Goal: Transaction & Acquisition: Purchase product/service

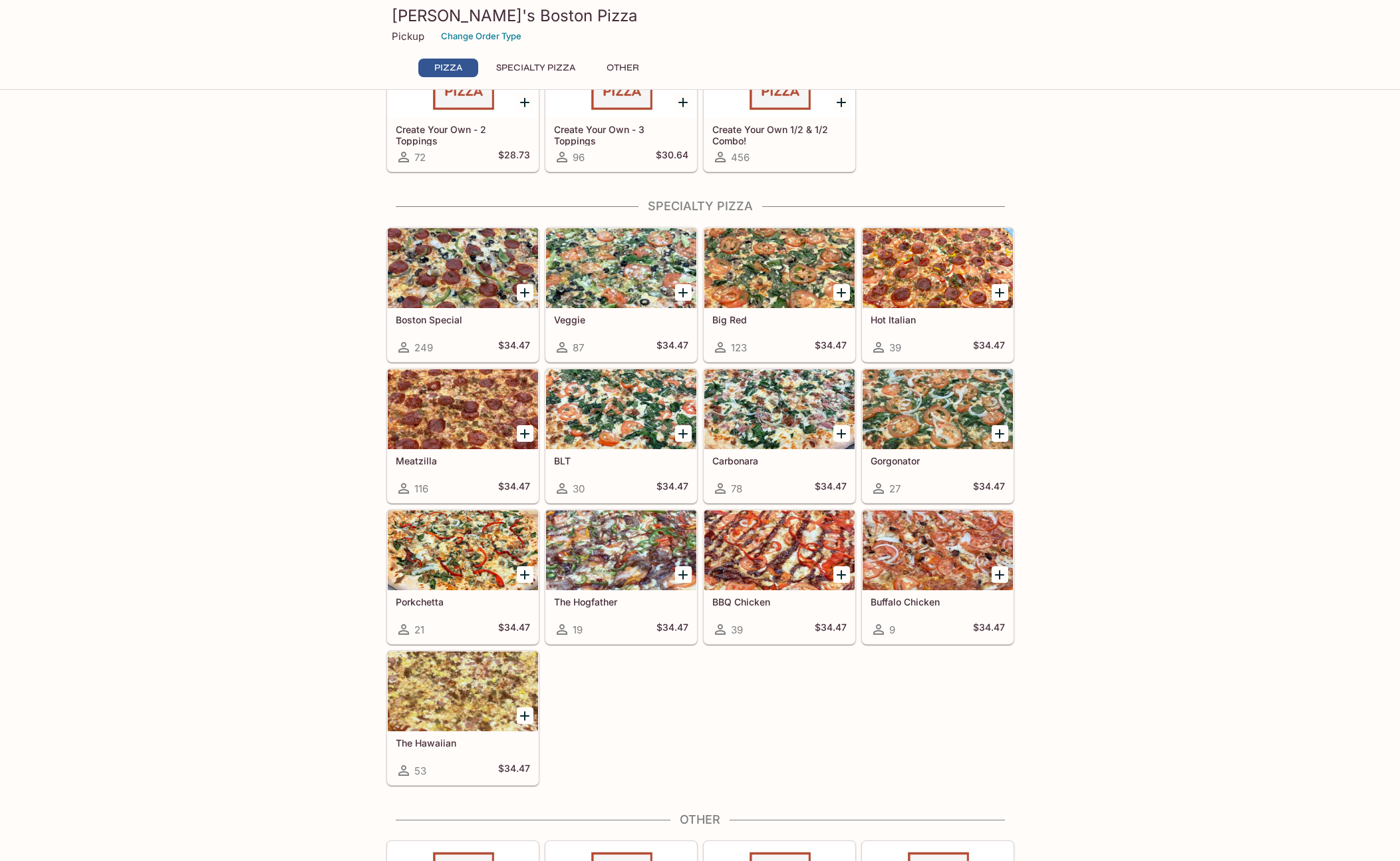
scroll to position [452, 0]
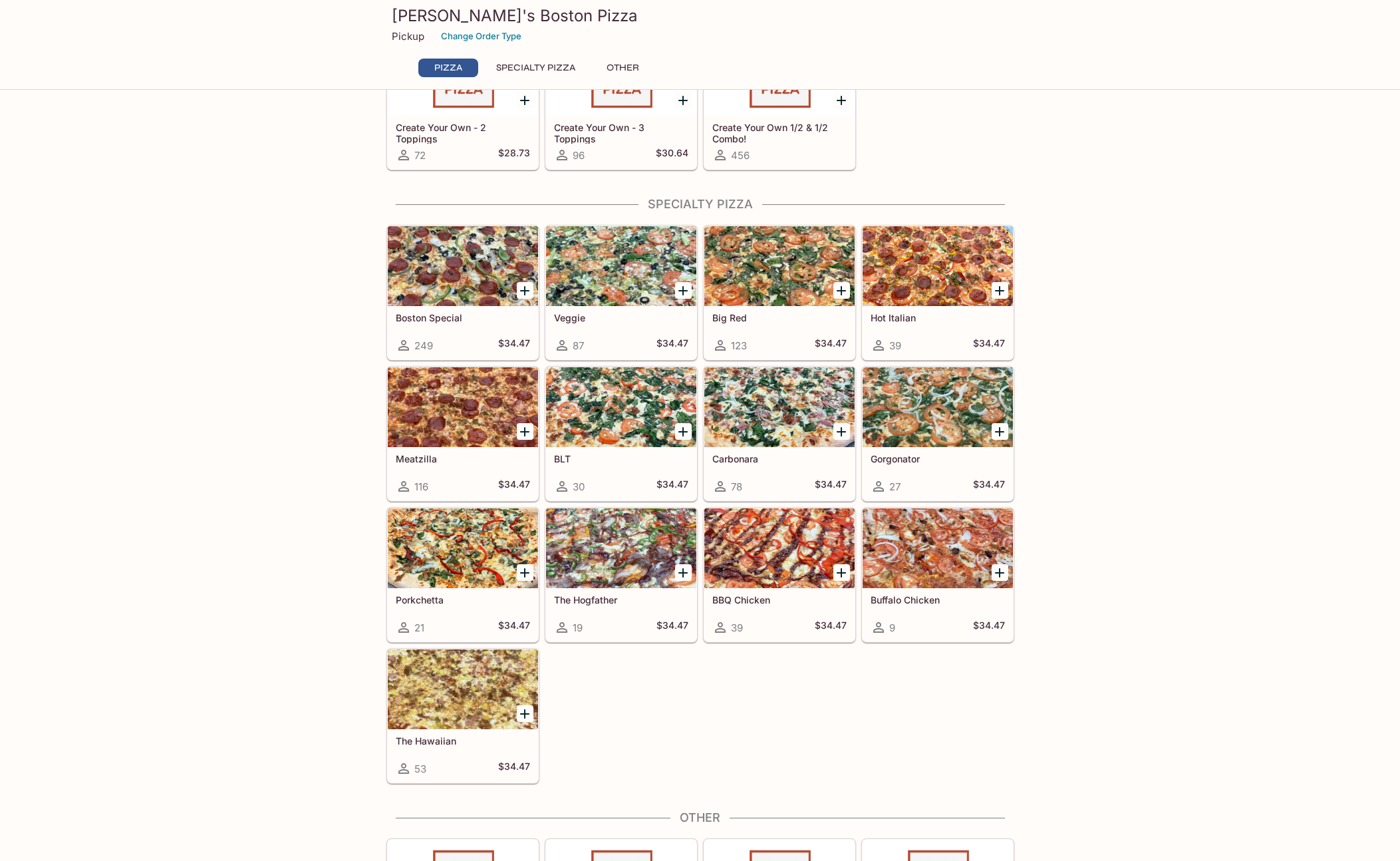
click at [637, 548] on div at bounding box center [621, 548] width 150 height 80
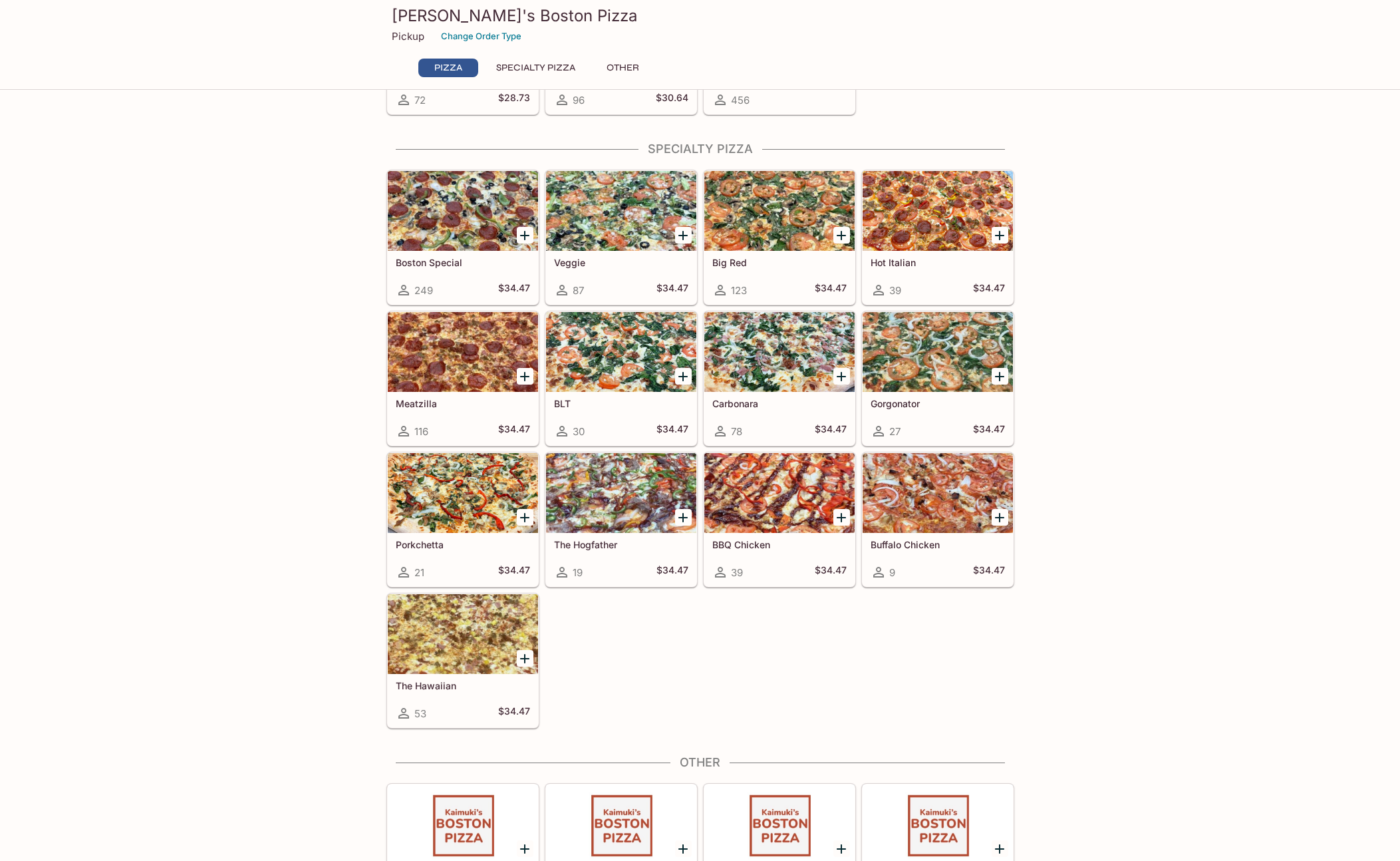
scroll to position [511, 0]
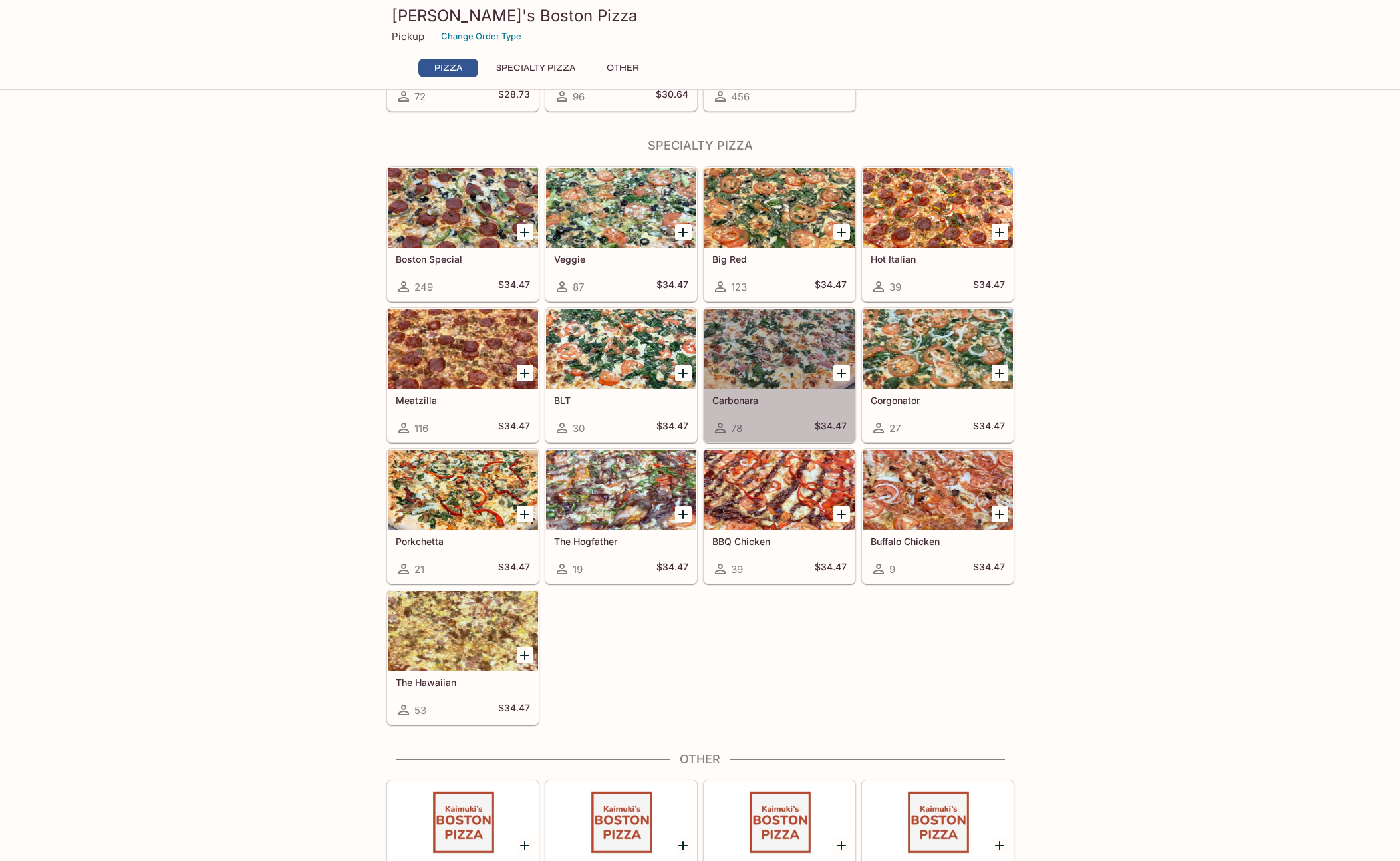
click at [773, 340] on div at bounding box center [780, 349] width 150 height 80
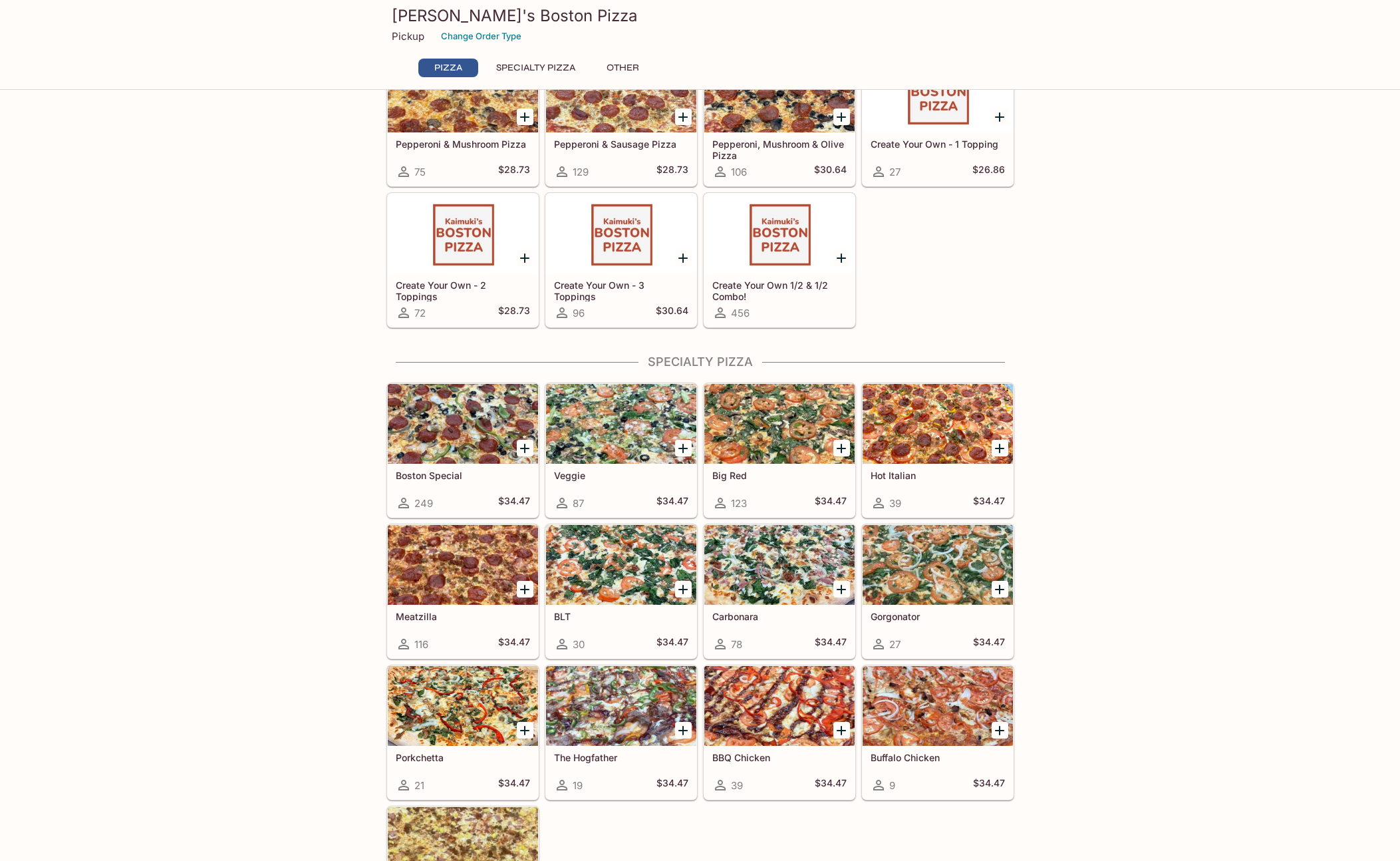
scroll to position [292, 0]
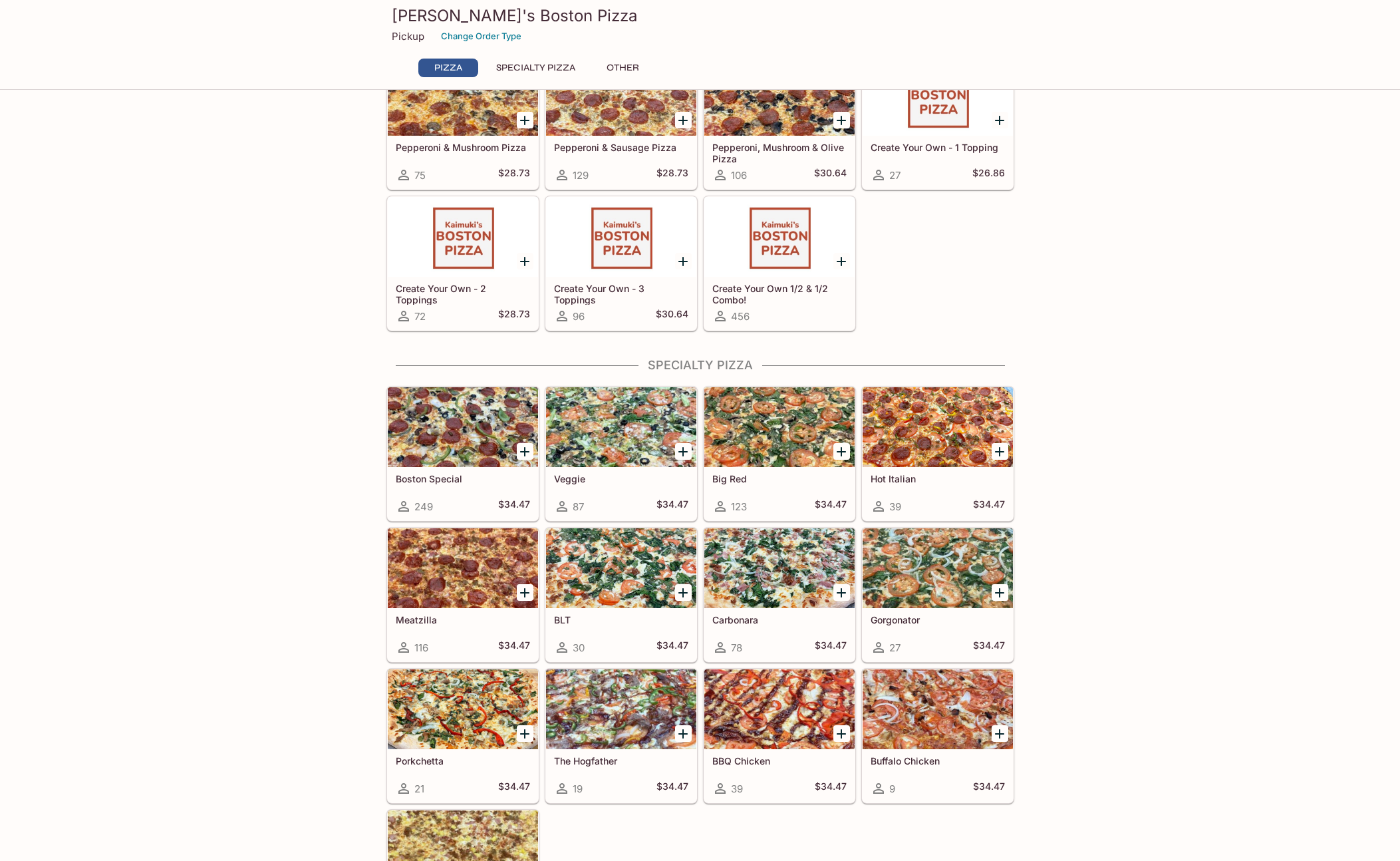
click at [441, 572] on div at bounding box center [463, 568] width 150 height 80
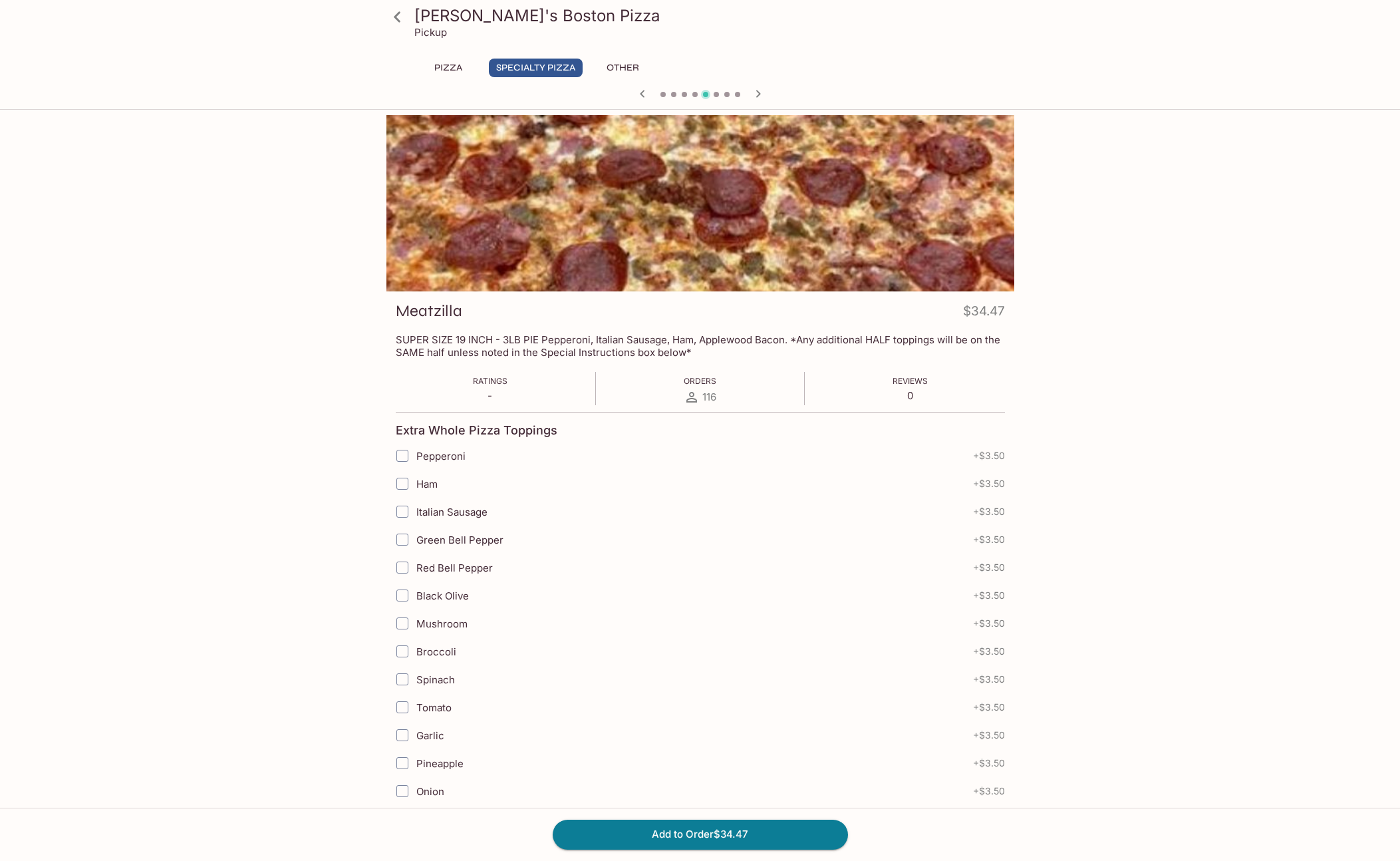
click at [403, 21] on icon at bounding box center [398, 17] width 23 height 23
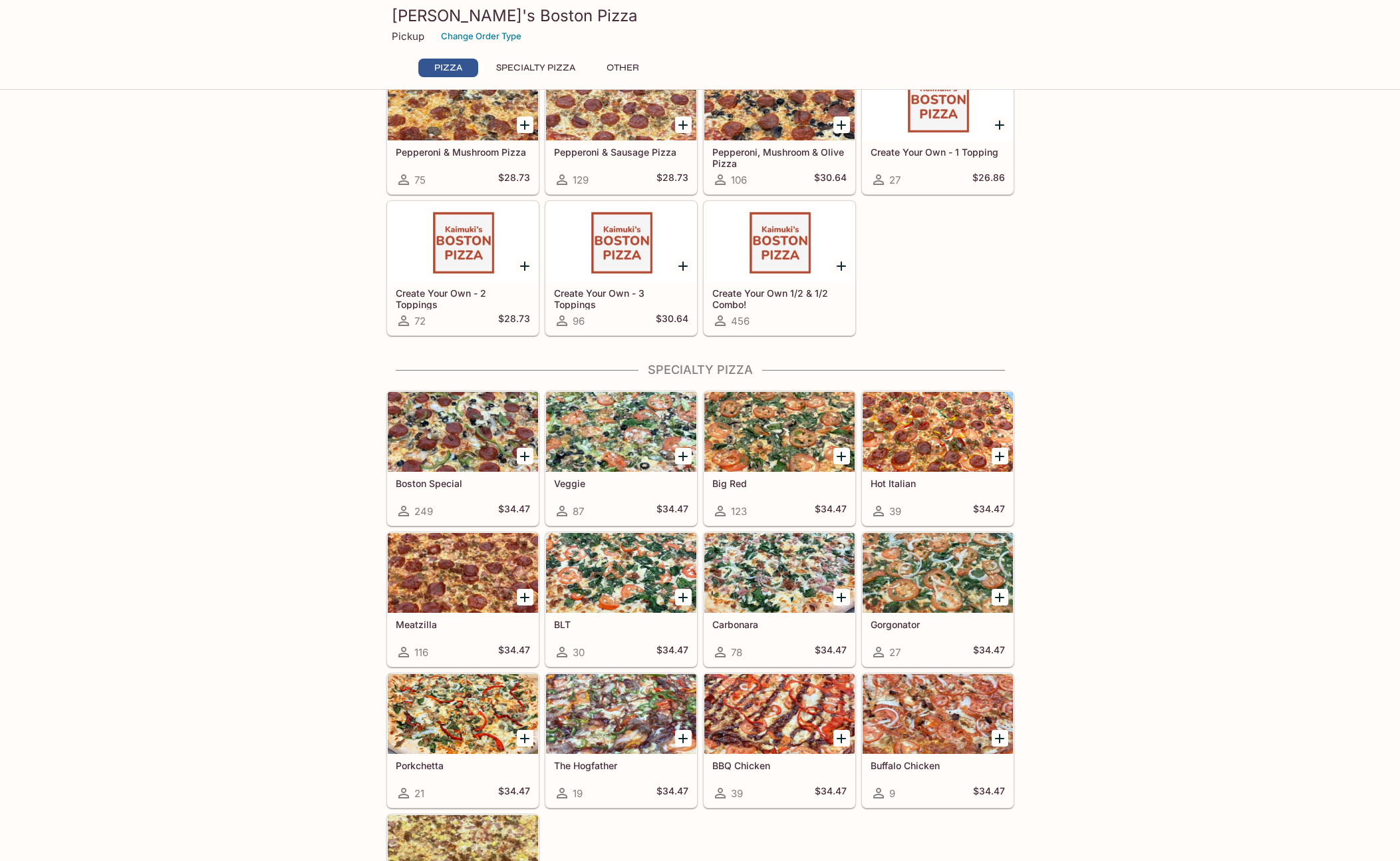
scroll to position [290, 0]
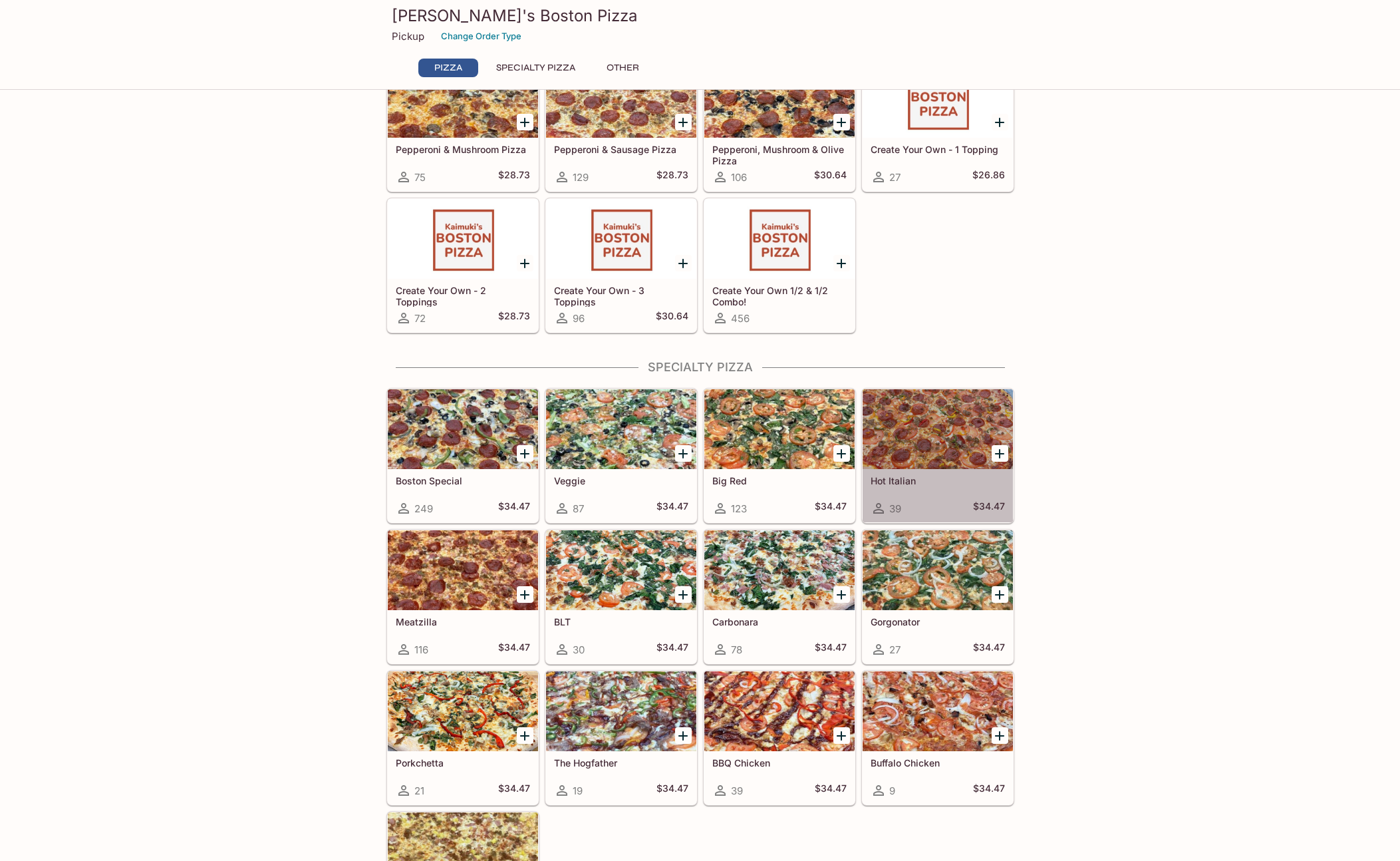
click at [917, 439] on div at bounding box center [938, 429] width 150 height 80
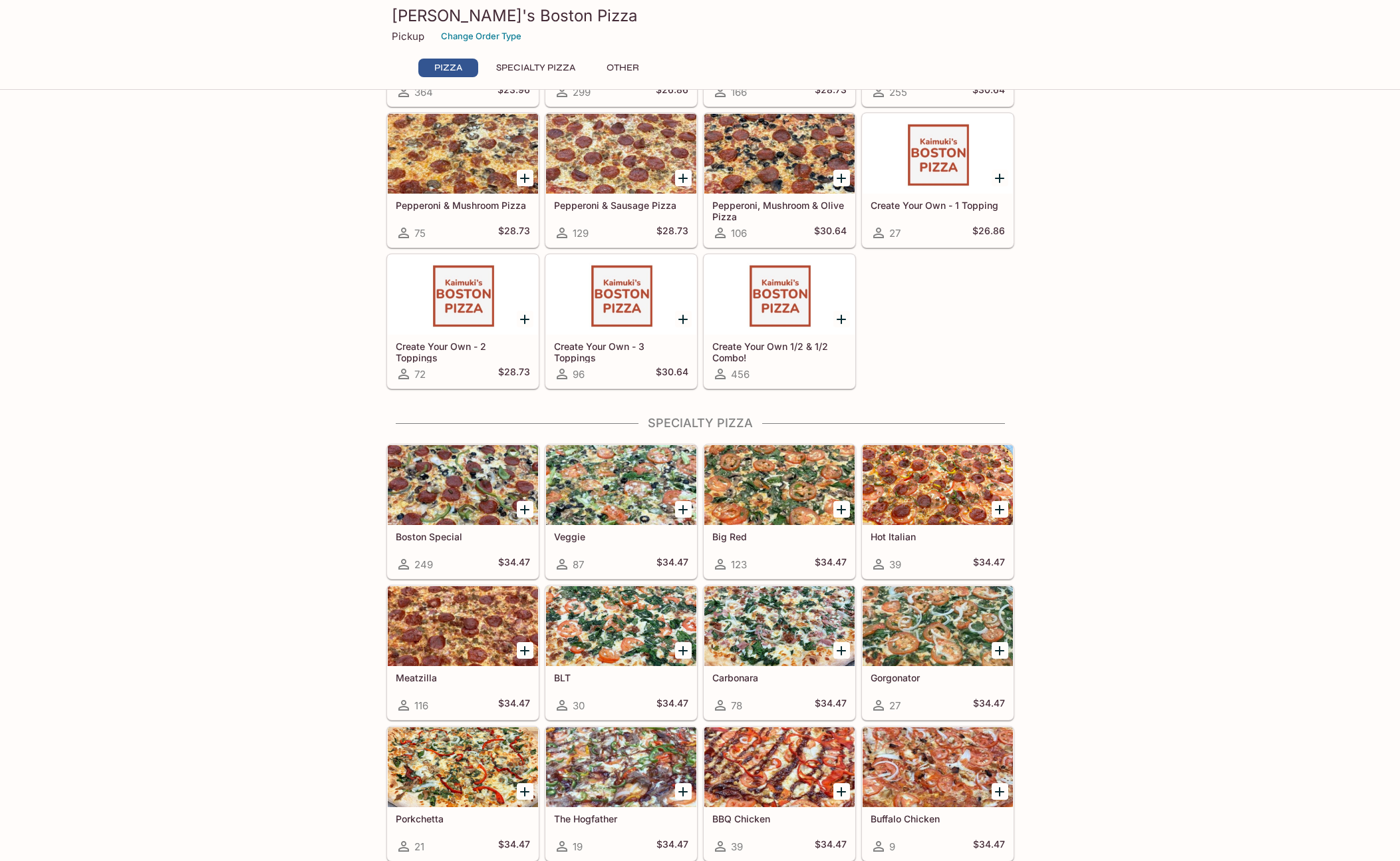
scroll to position [237, 0]
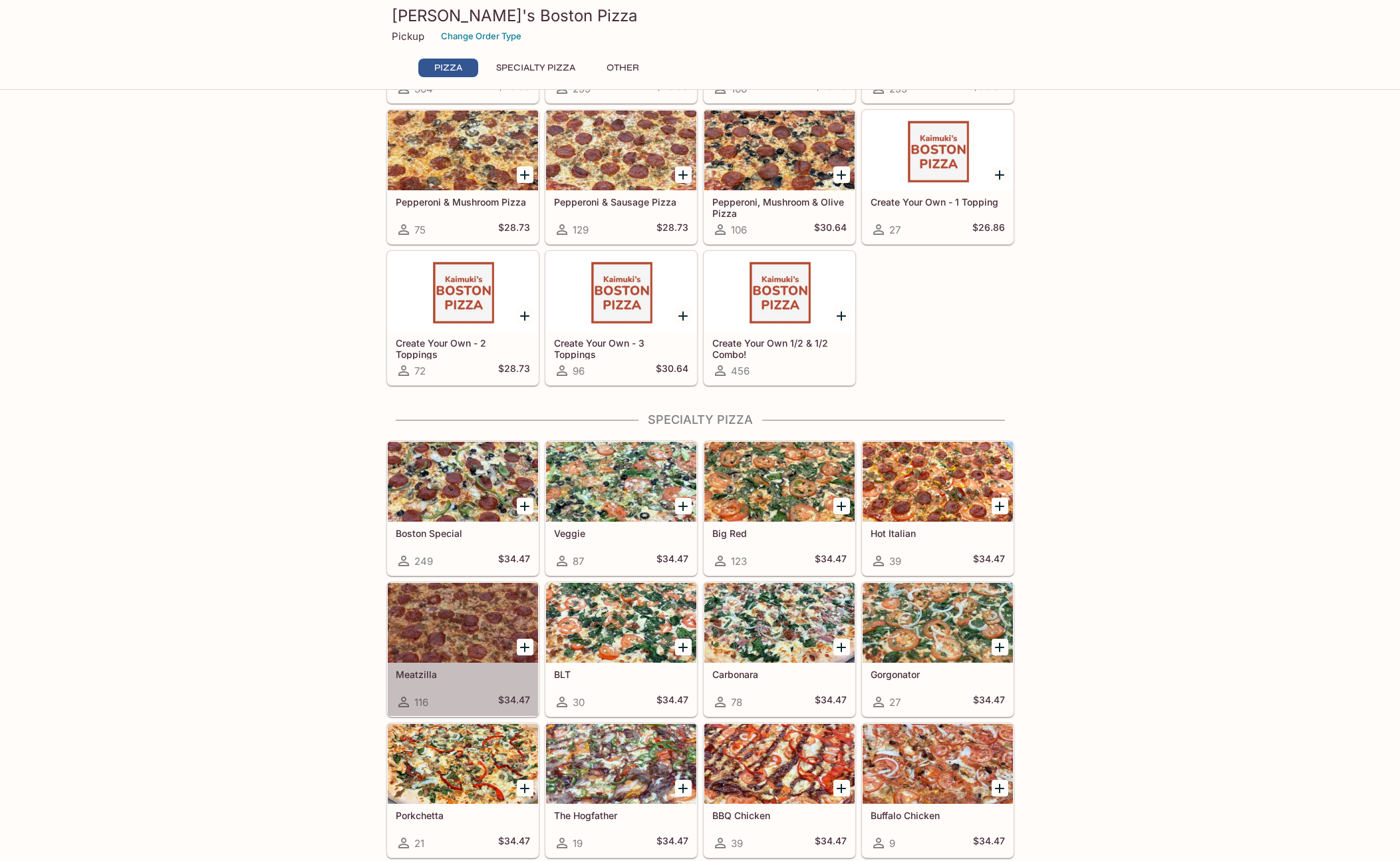
click at [432, 622] on div at bounding box center [463, 622] width 150 height 80
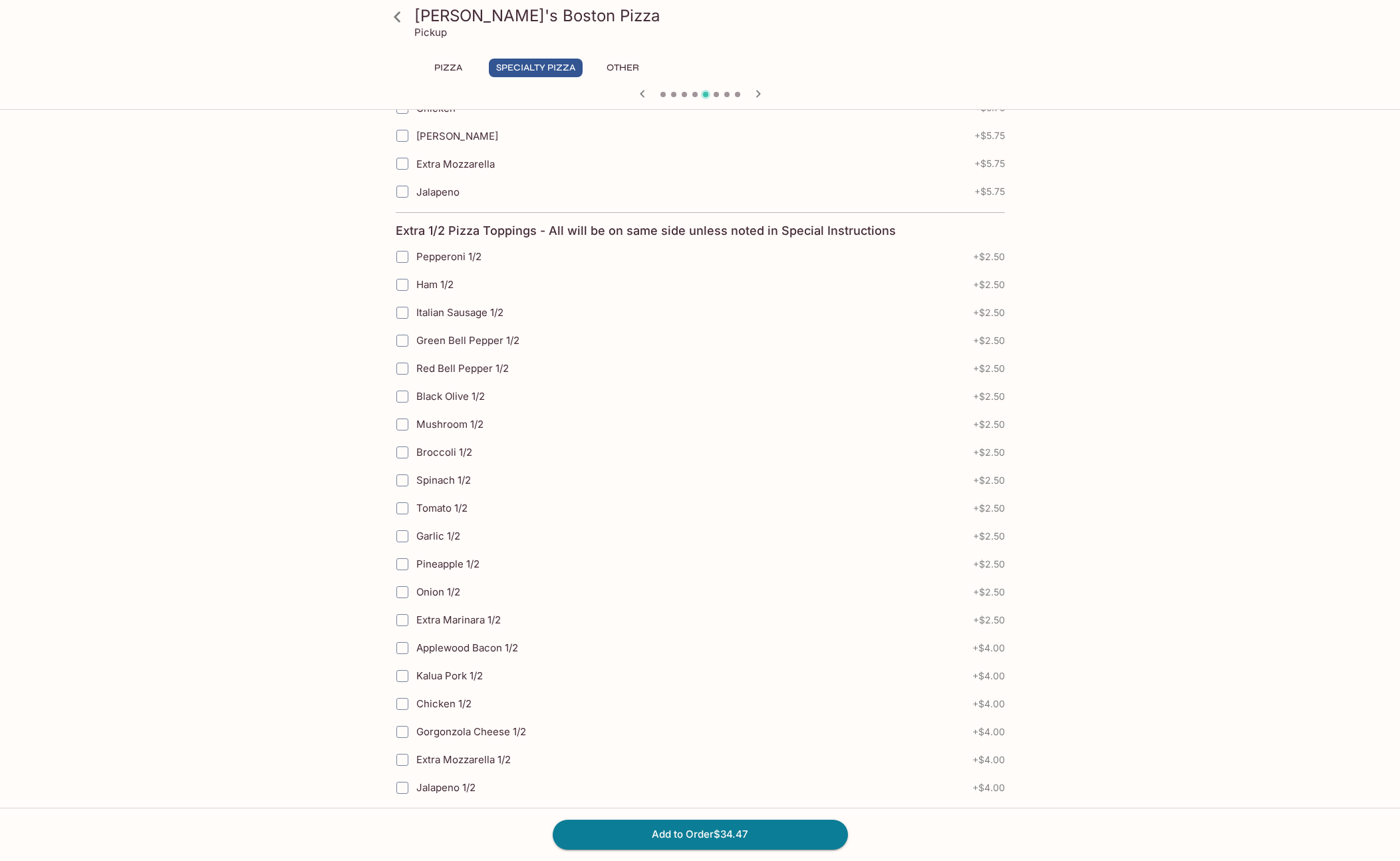
scroll to position [820, 0]
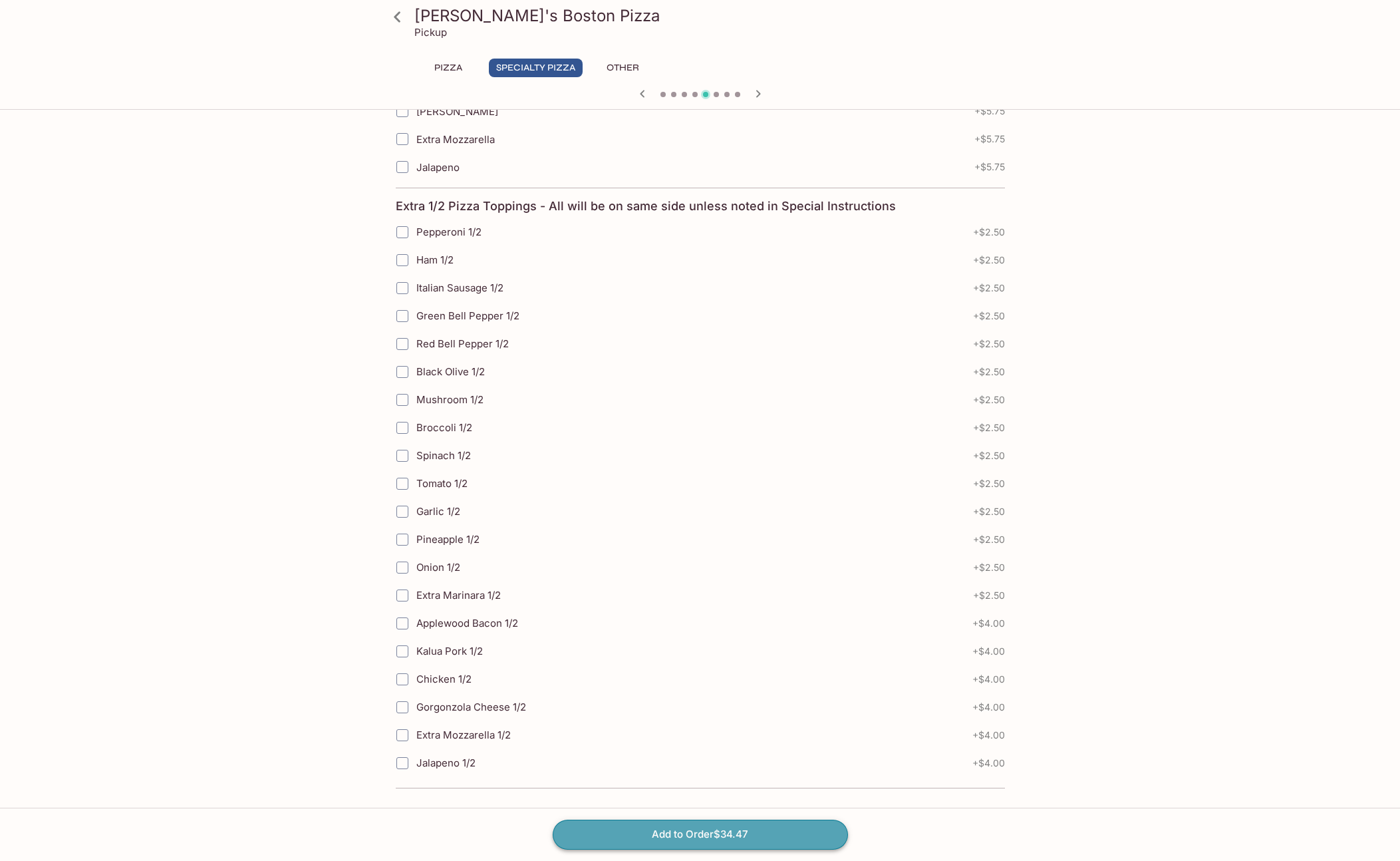
click at [764, 842] on button "Add to Order $34.47" at bounding box center [700, 834] width 295 height 29
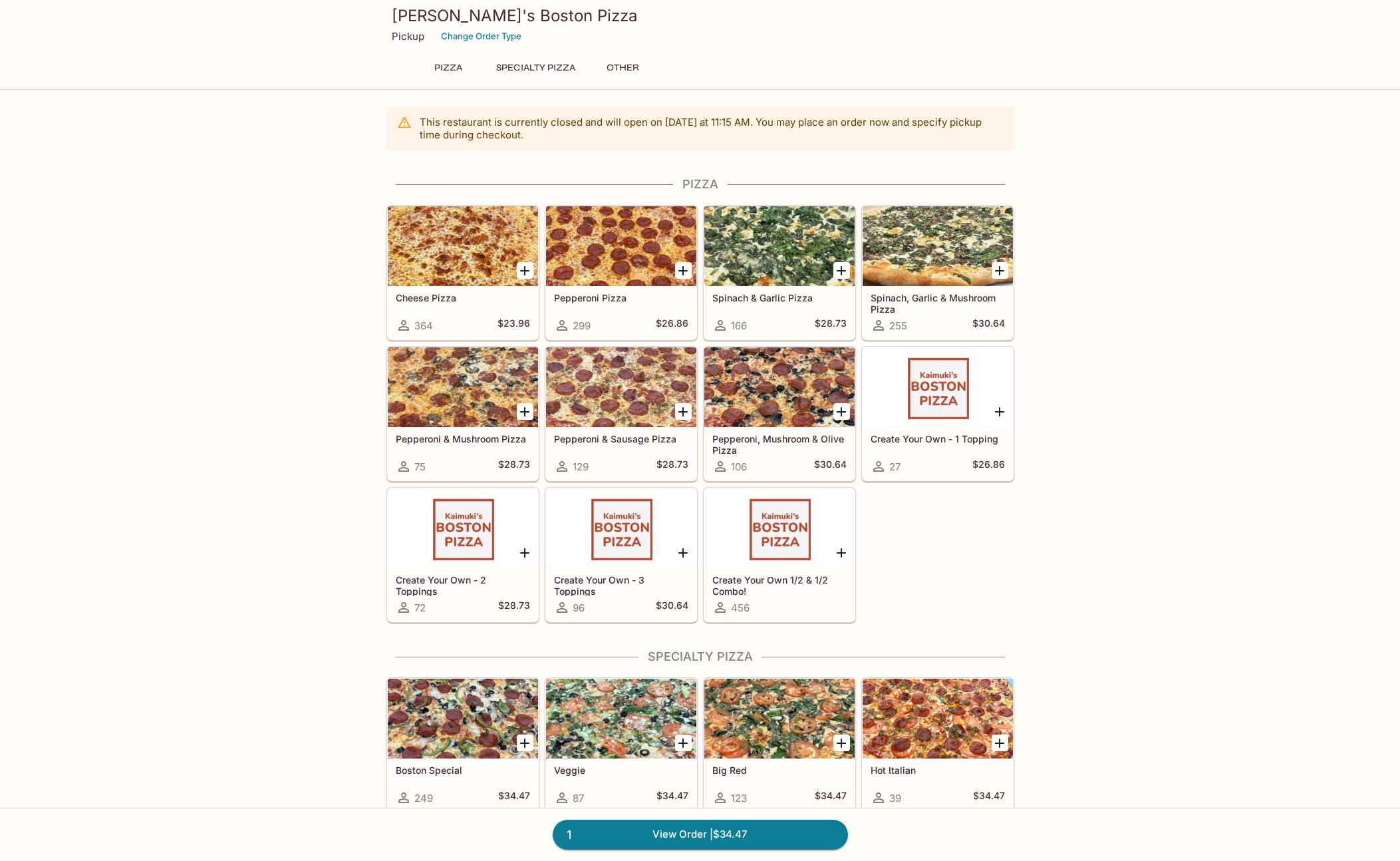
click at [792, 565] on div at bounding box center [780, 528] width 150 height 80
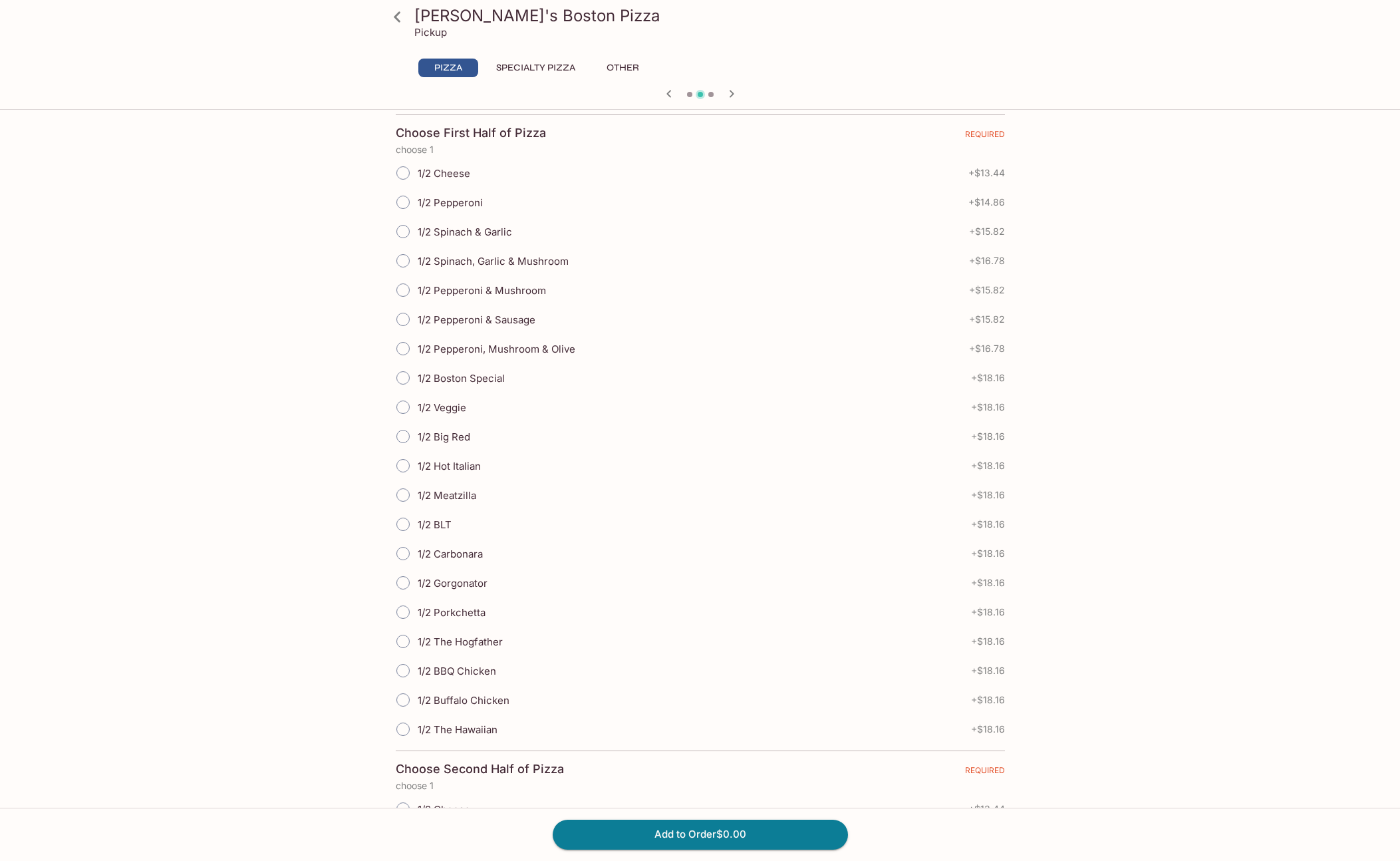
scroll to position [298, 0]
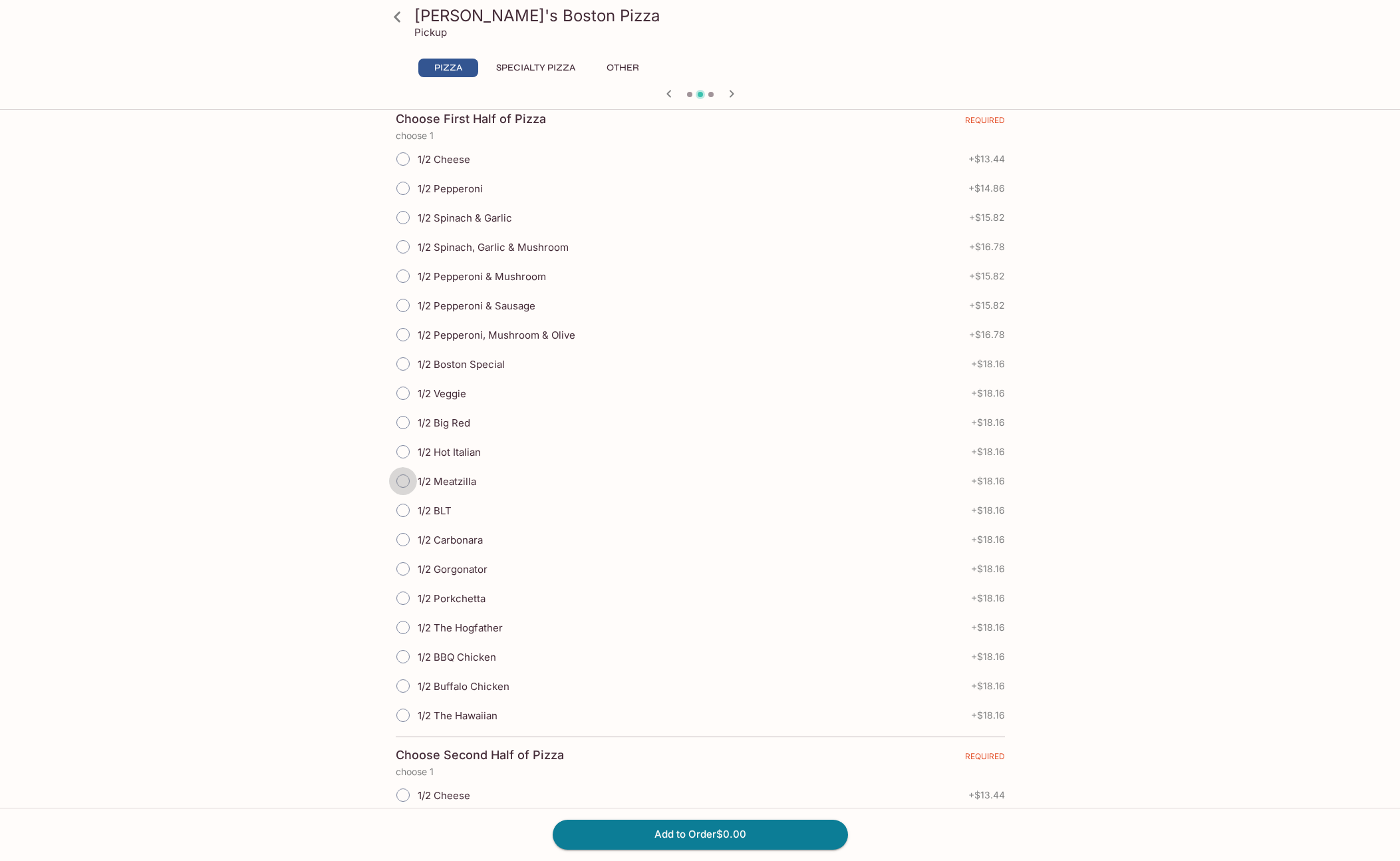
click at [407, 481] on input "1/2 Meatzilla" at bounding box center [403, 480] width 28 height 28
radio input "true"
click at [407, 249] on input "1/2 Spinach, Garlic & Mushroom" at bounding box center [403, 247] width 28 height 28
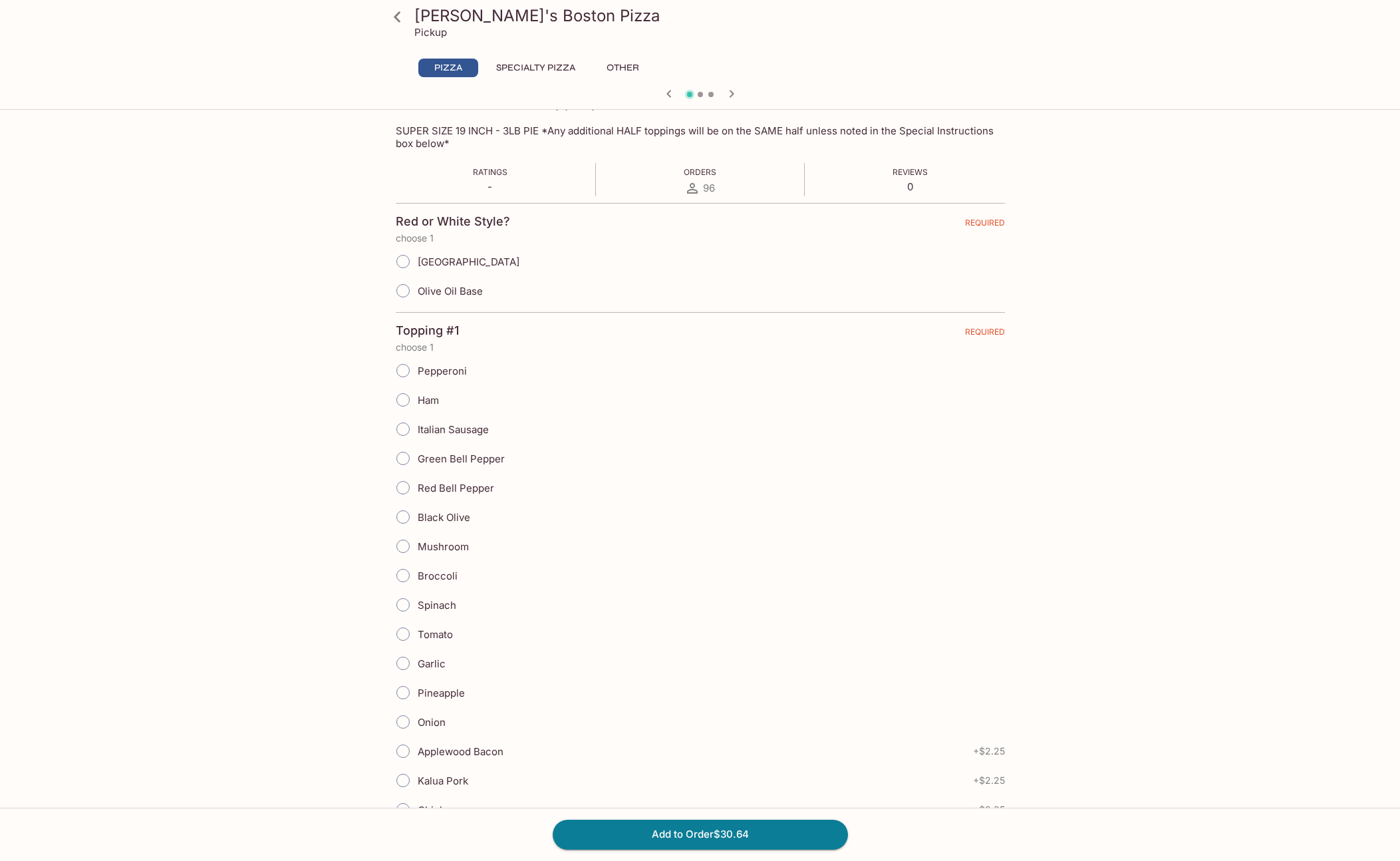
scroll to position [0, 0]
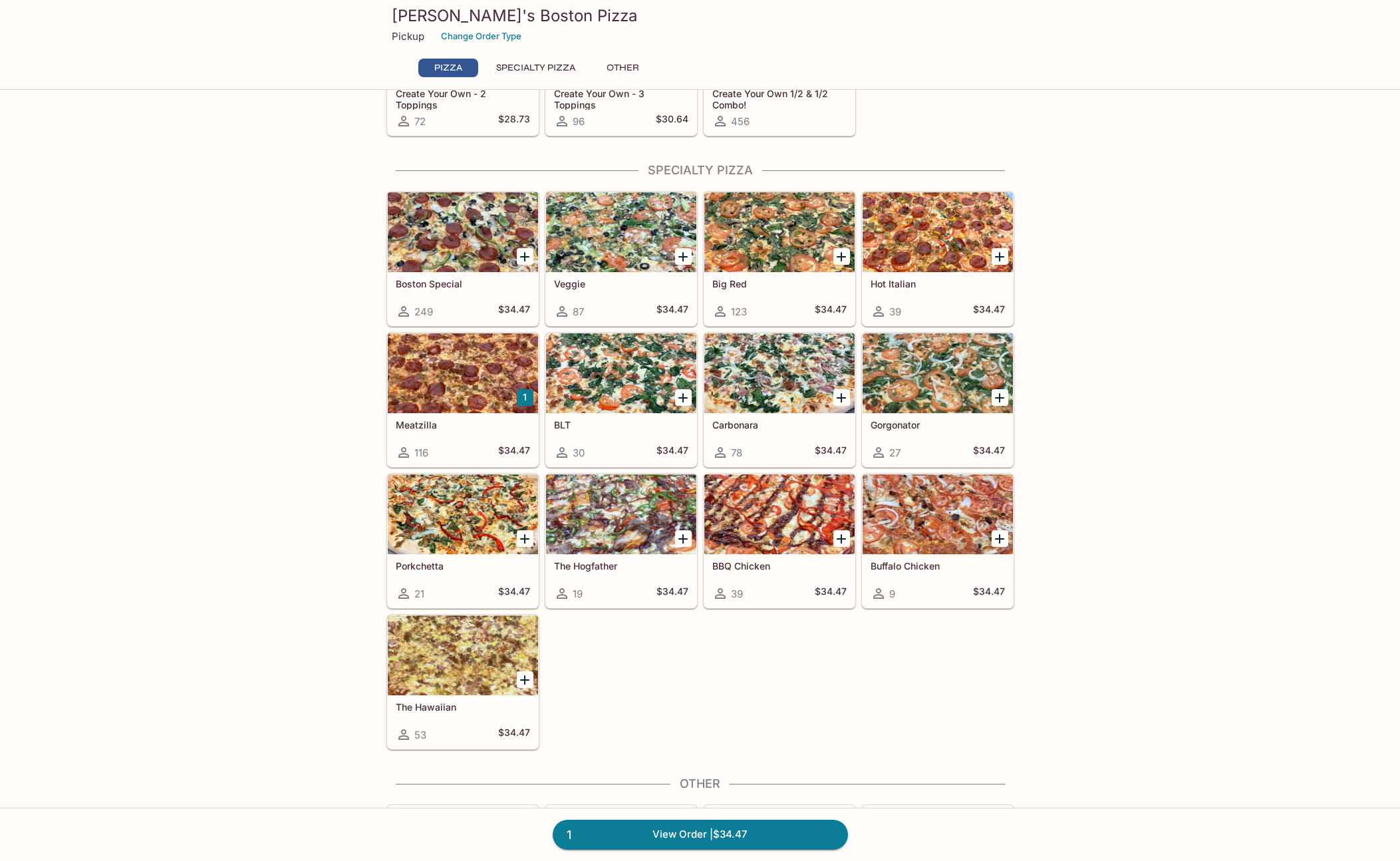
scroll to position [489, 0]
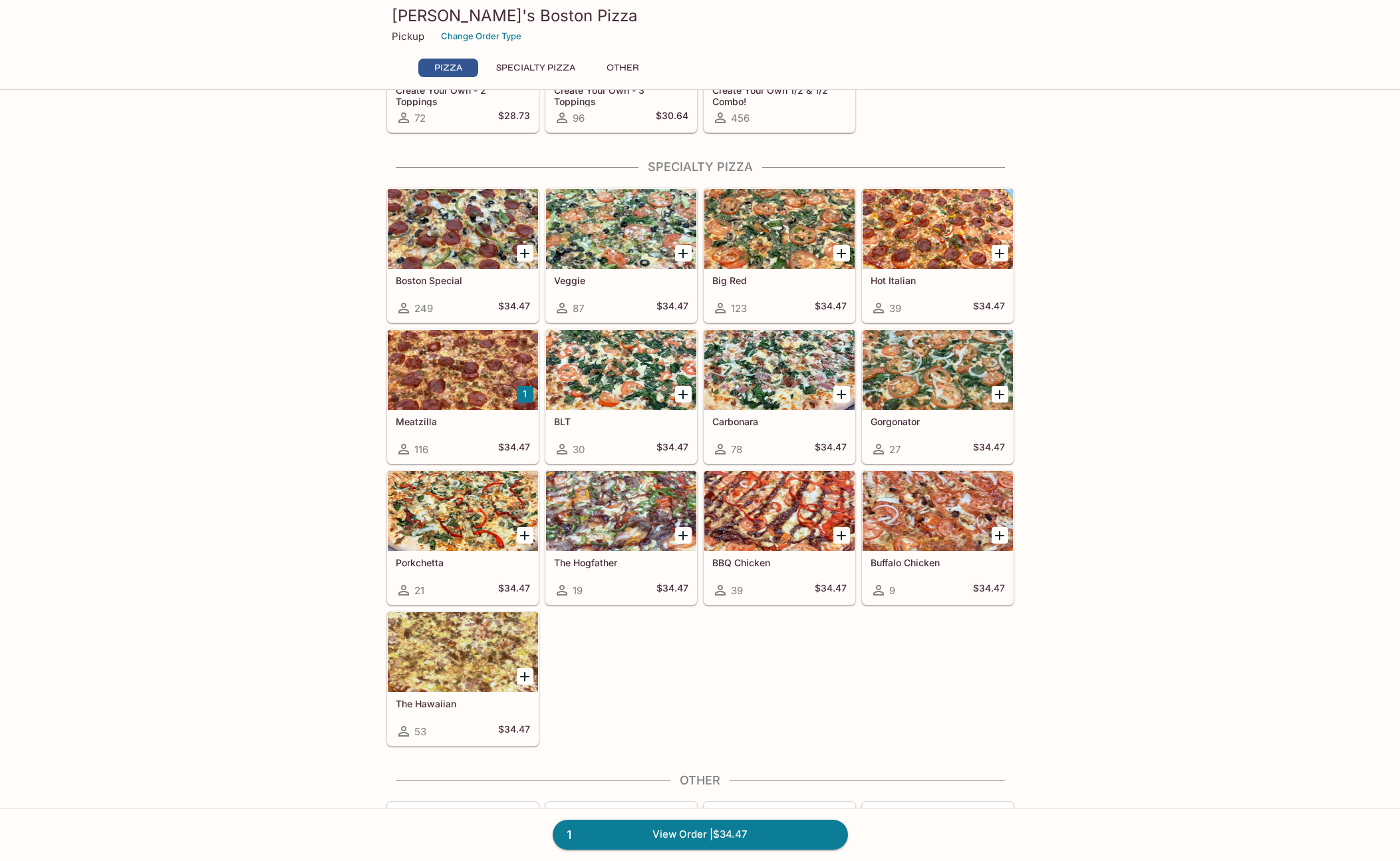
click at [502, 515] on div at bounding box center [463, 511] width 150 height 80
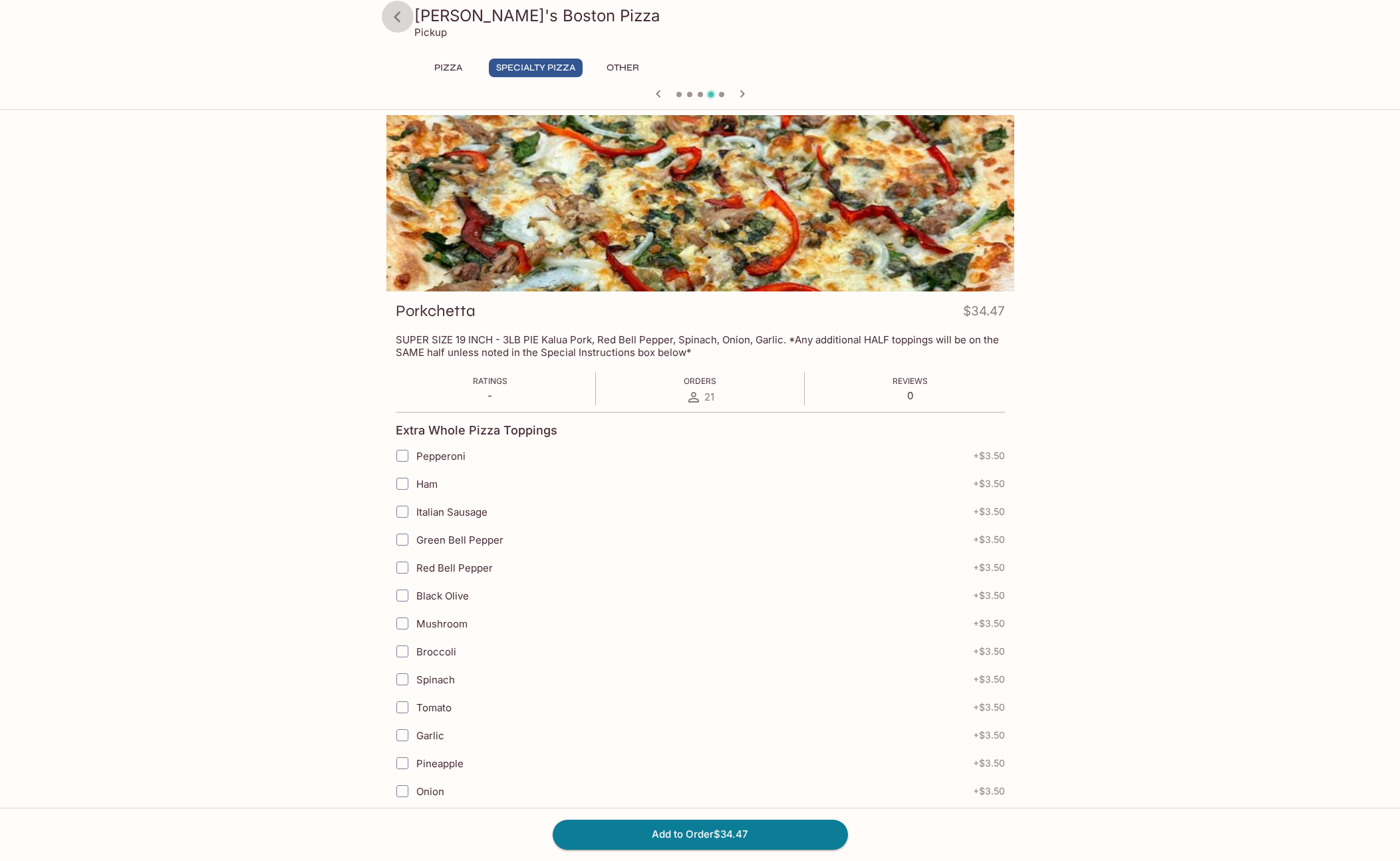
click at [396, 17] on icon at bounding box center [397, 16] width 7 height 10
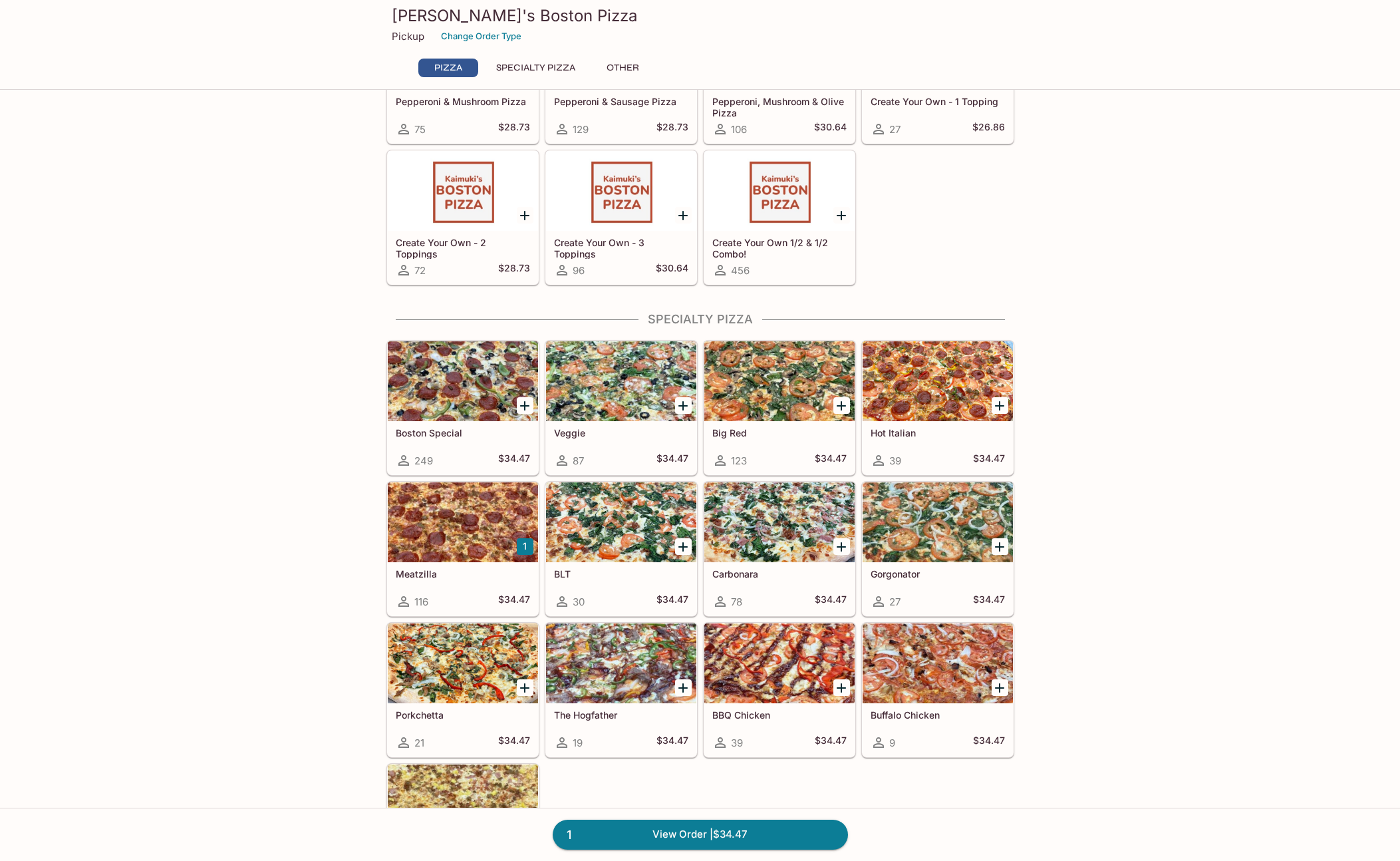
scroll to position [338, 0]
click at [942, 678] on div at bounding box center [938, 662] width 150 height 80
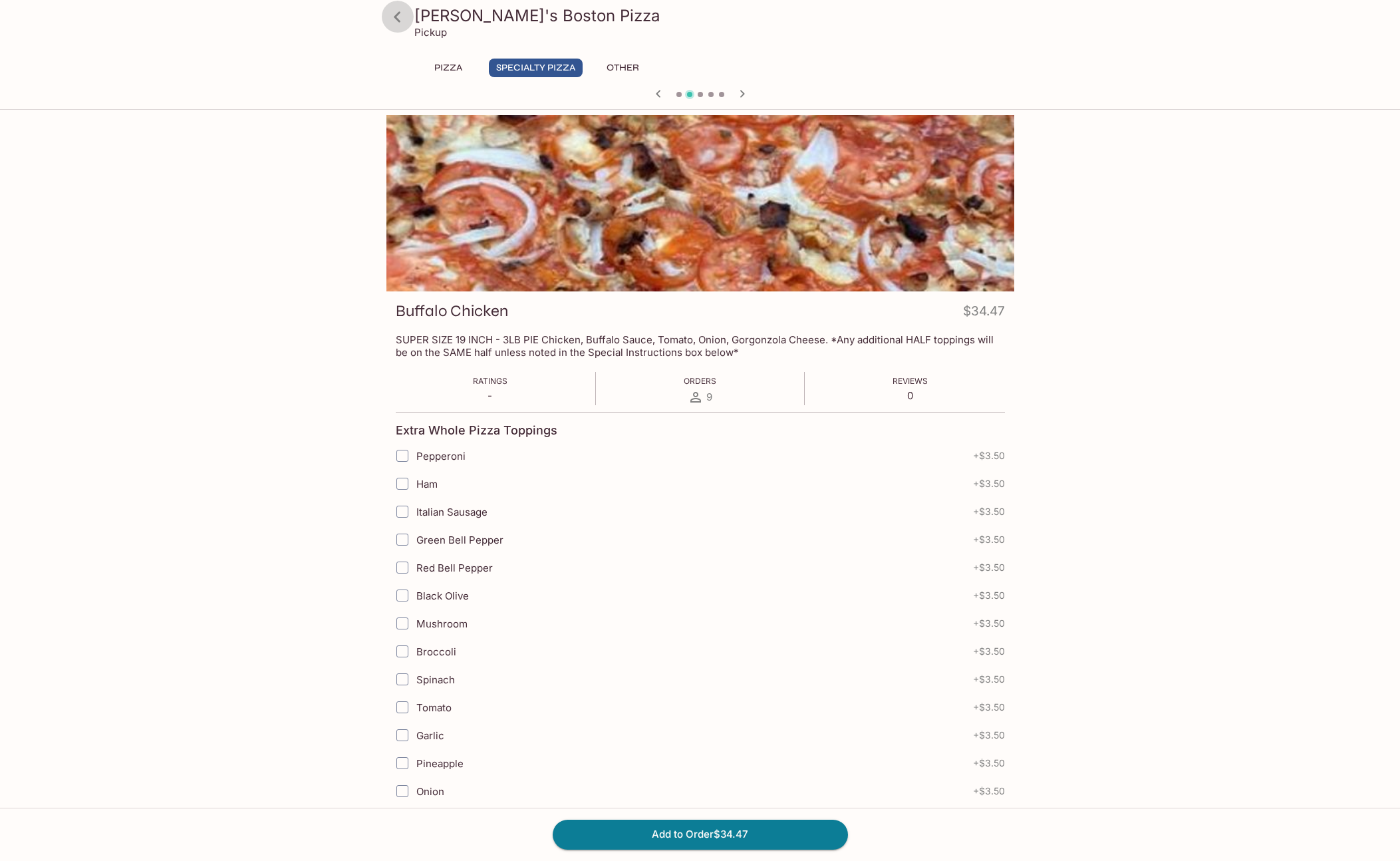
click at [399, 13] on icon at bounding box center [398, 17] width 23 height 23
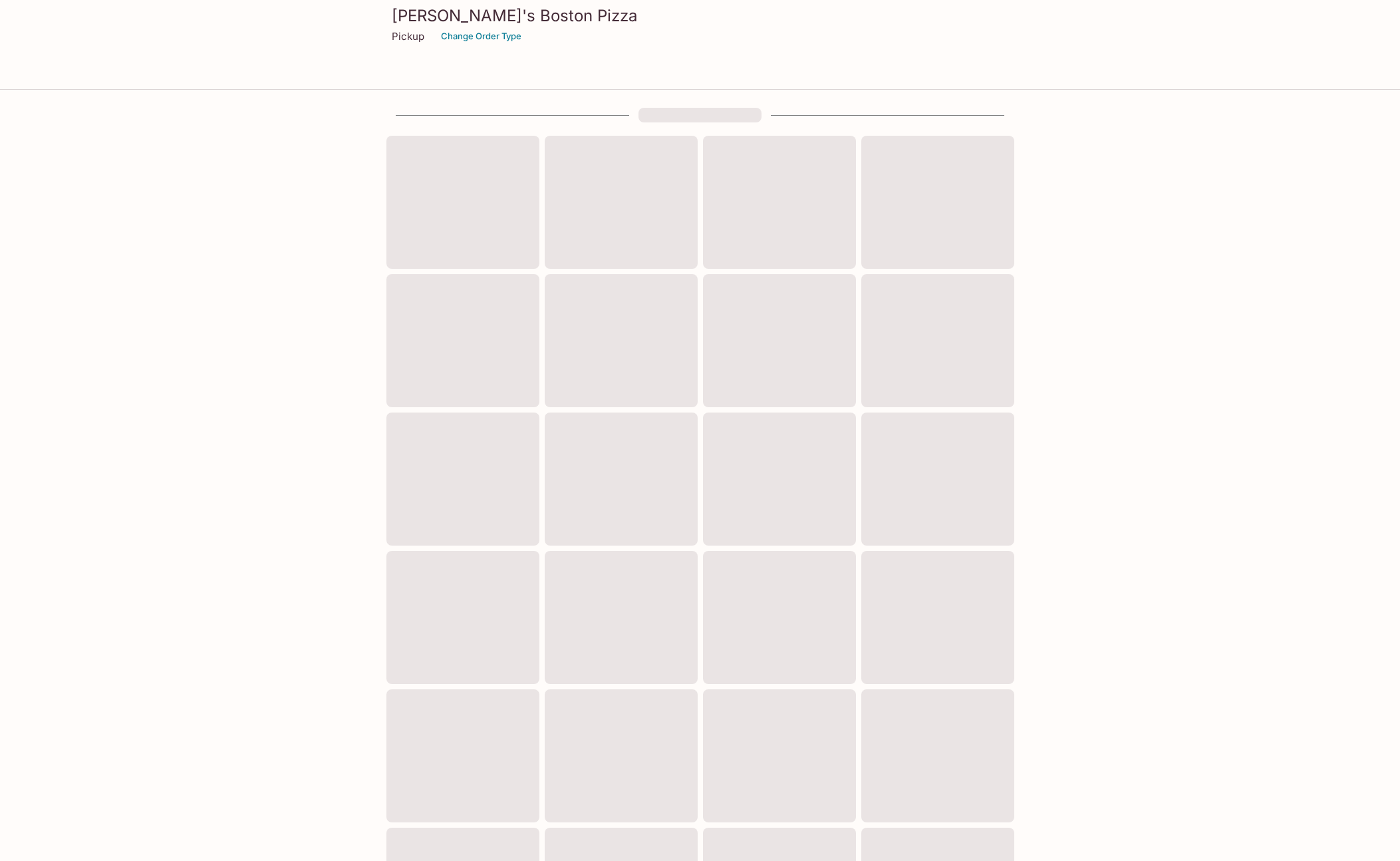
scroll to position [5, 0]
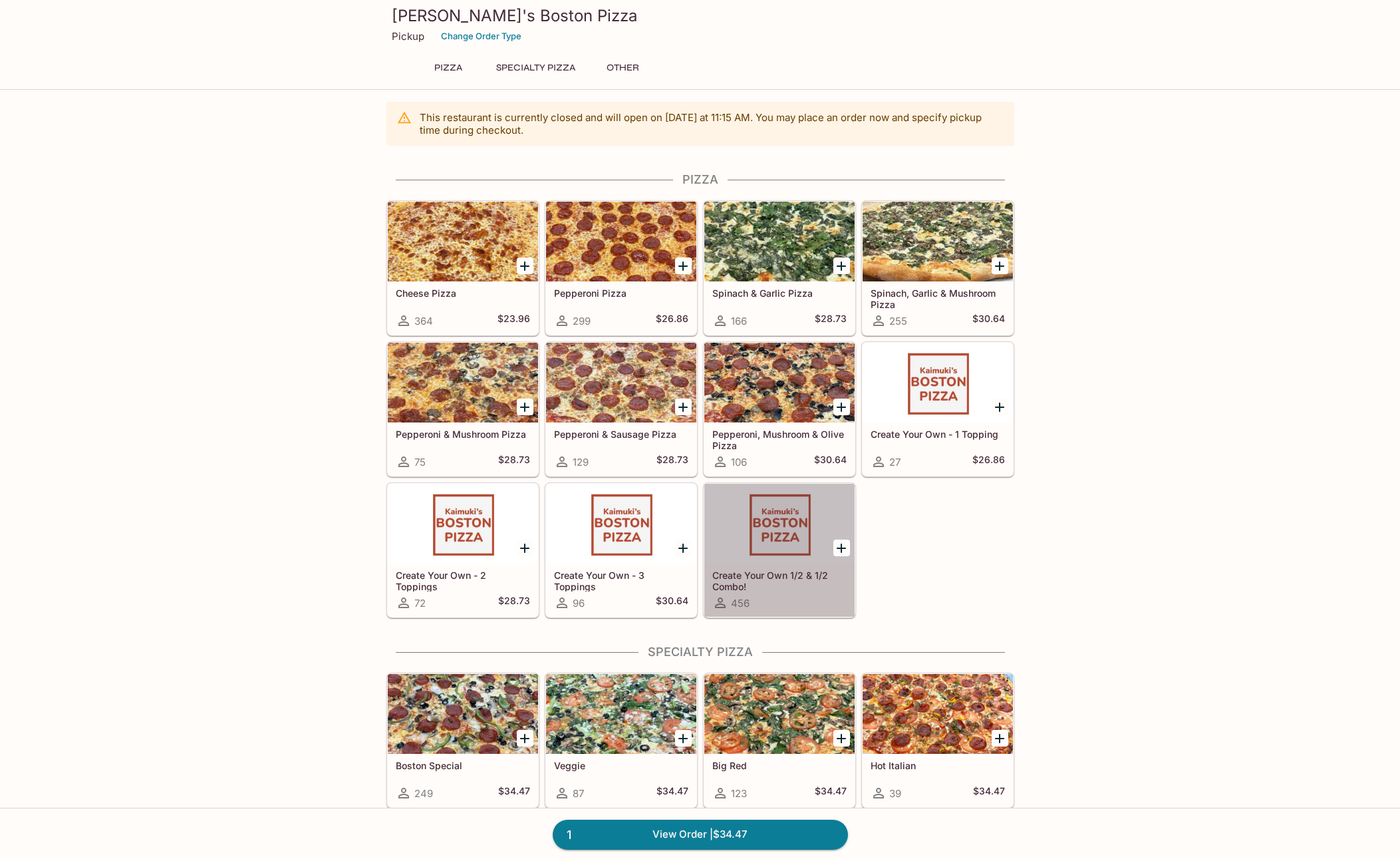
click at [784, 604] on div "456" at bounding box center [780, 602] width 134 height 16
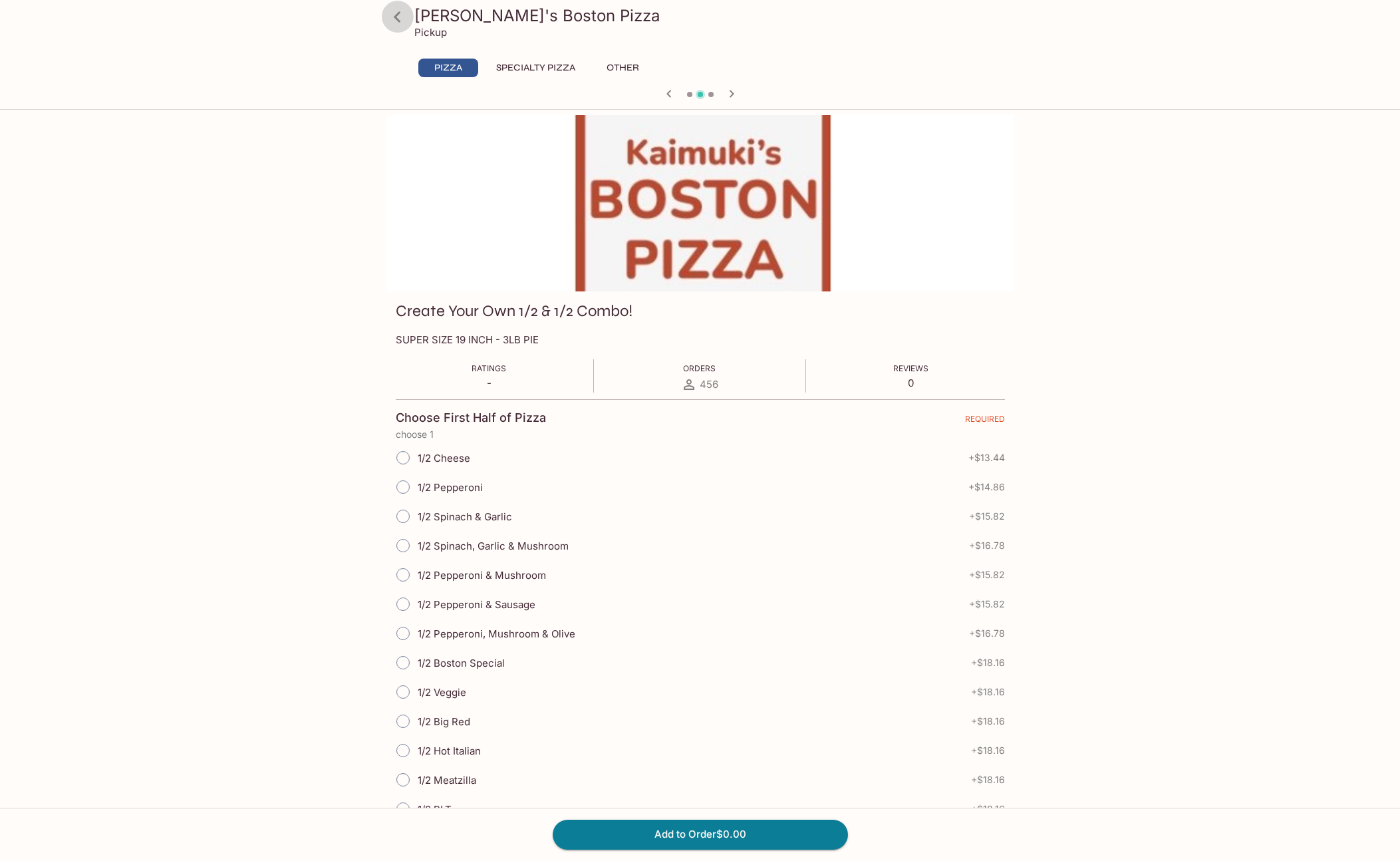
click at [395, 16] on icon at bounding box center [397, 16] width 7 height 10
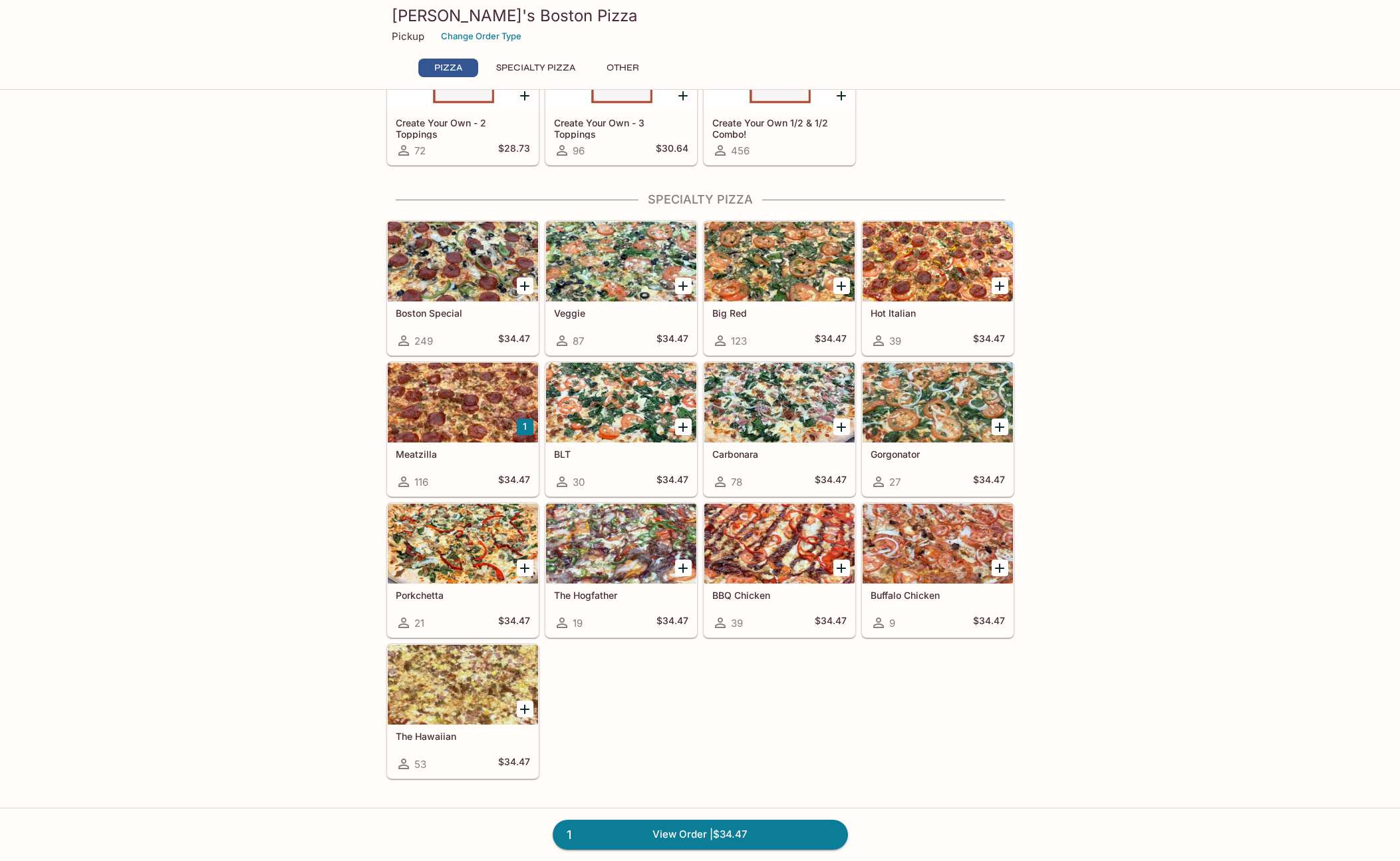
scroll to position [463, 0]
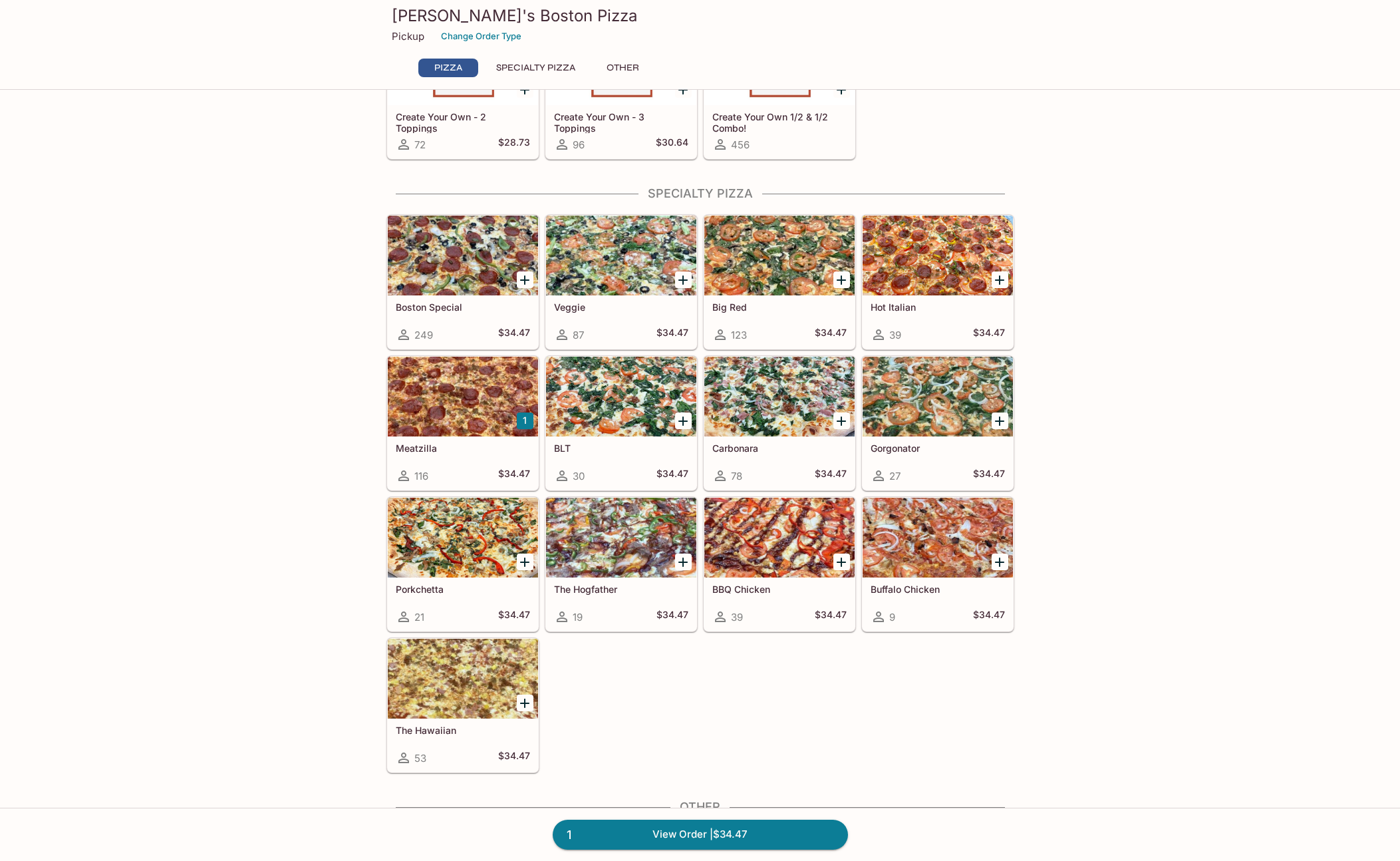
click at [485, 411] on div at bounding box center [463, 396] width 150 height 80
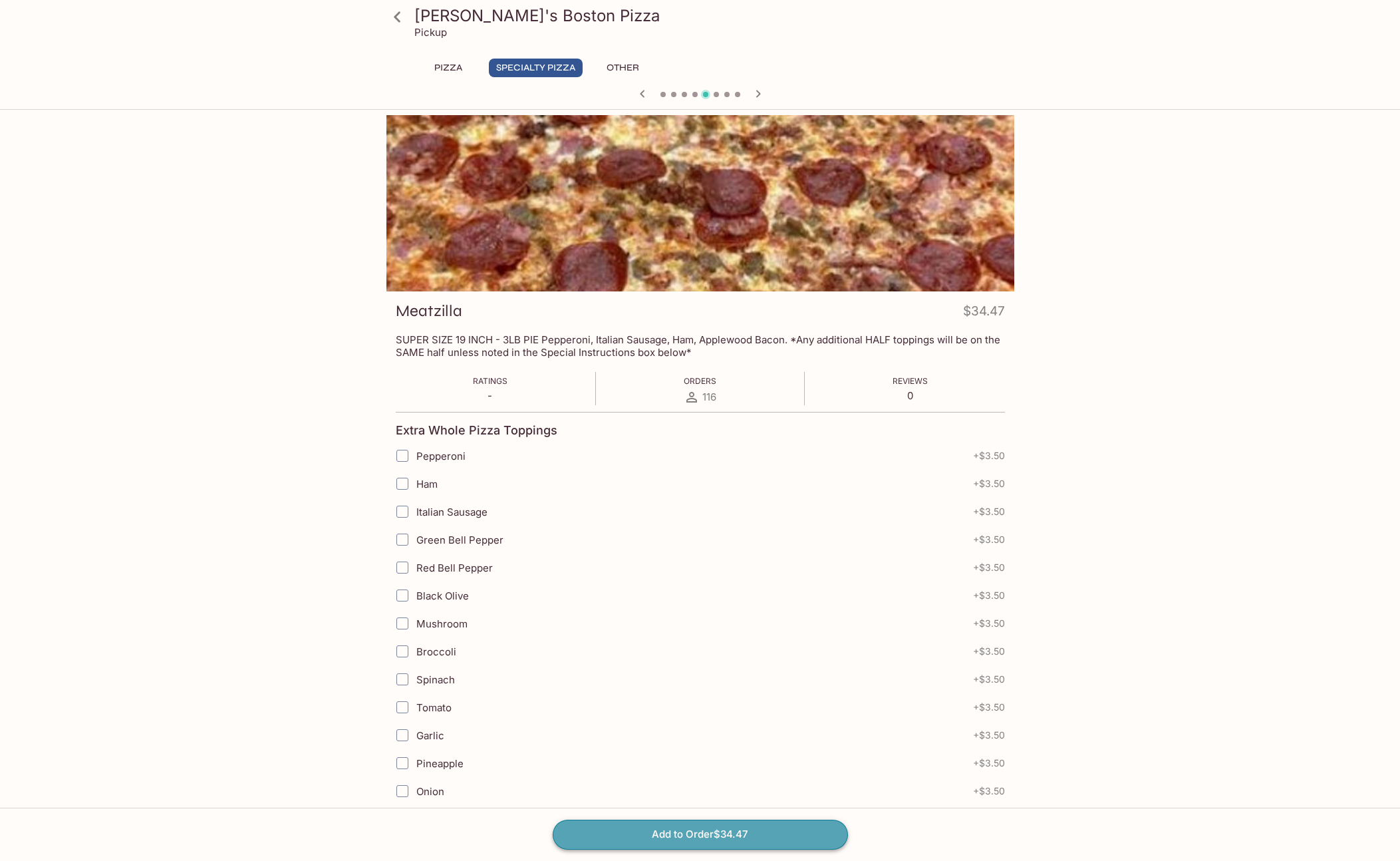
click at [815, 844] on button "Add to Order $34.47" at bounding box center [700, 834] width 295 height 29
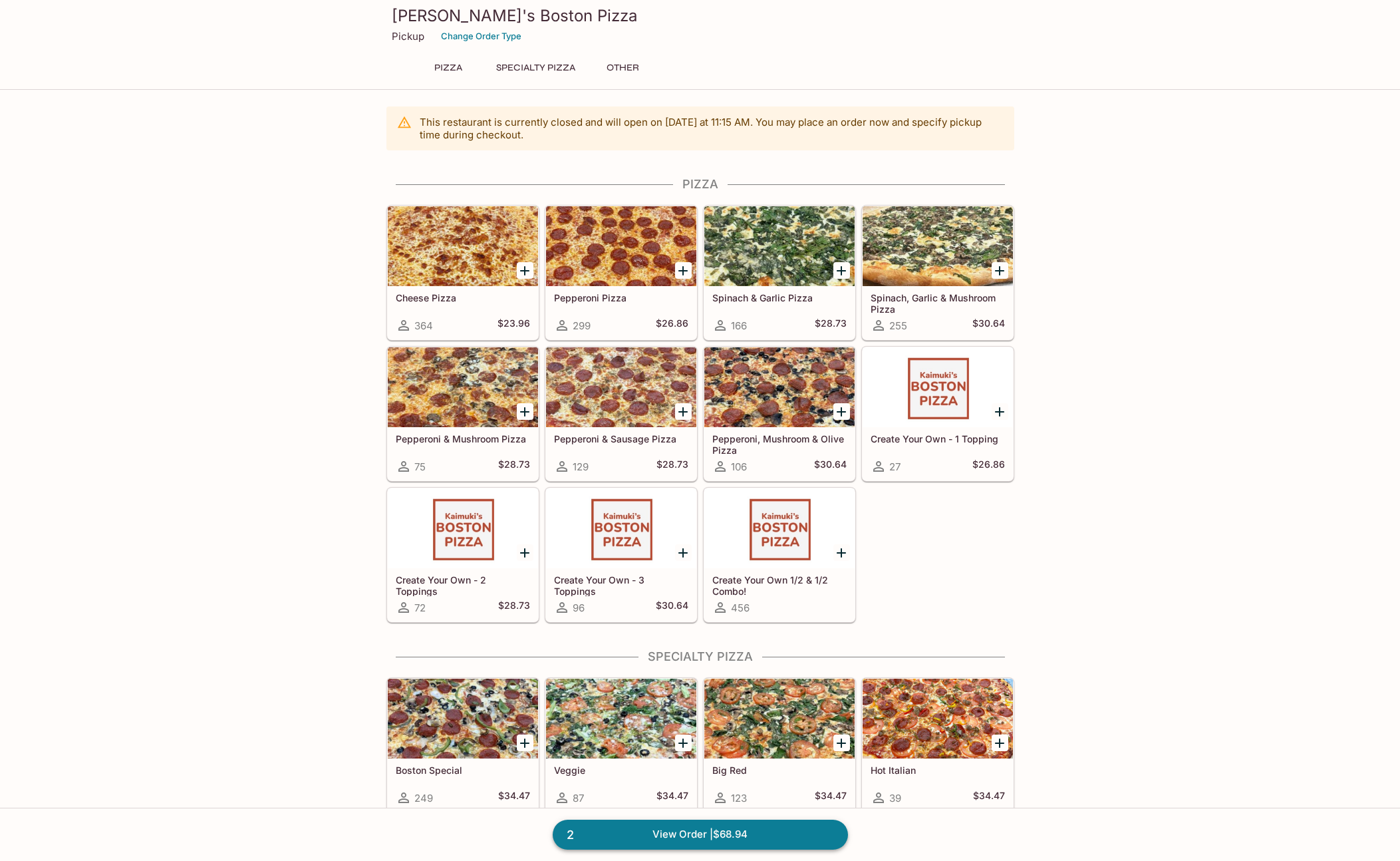
click at [688, 828] on link "2 View Order | $68.94" at bounding box center [700, 834] width 295 height 29
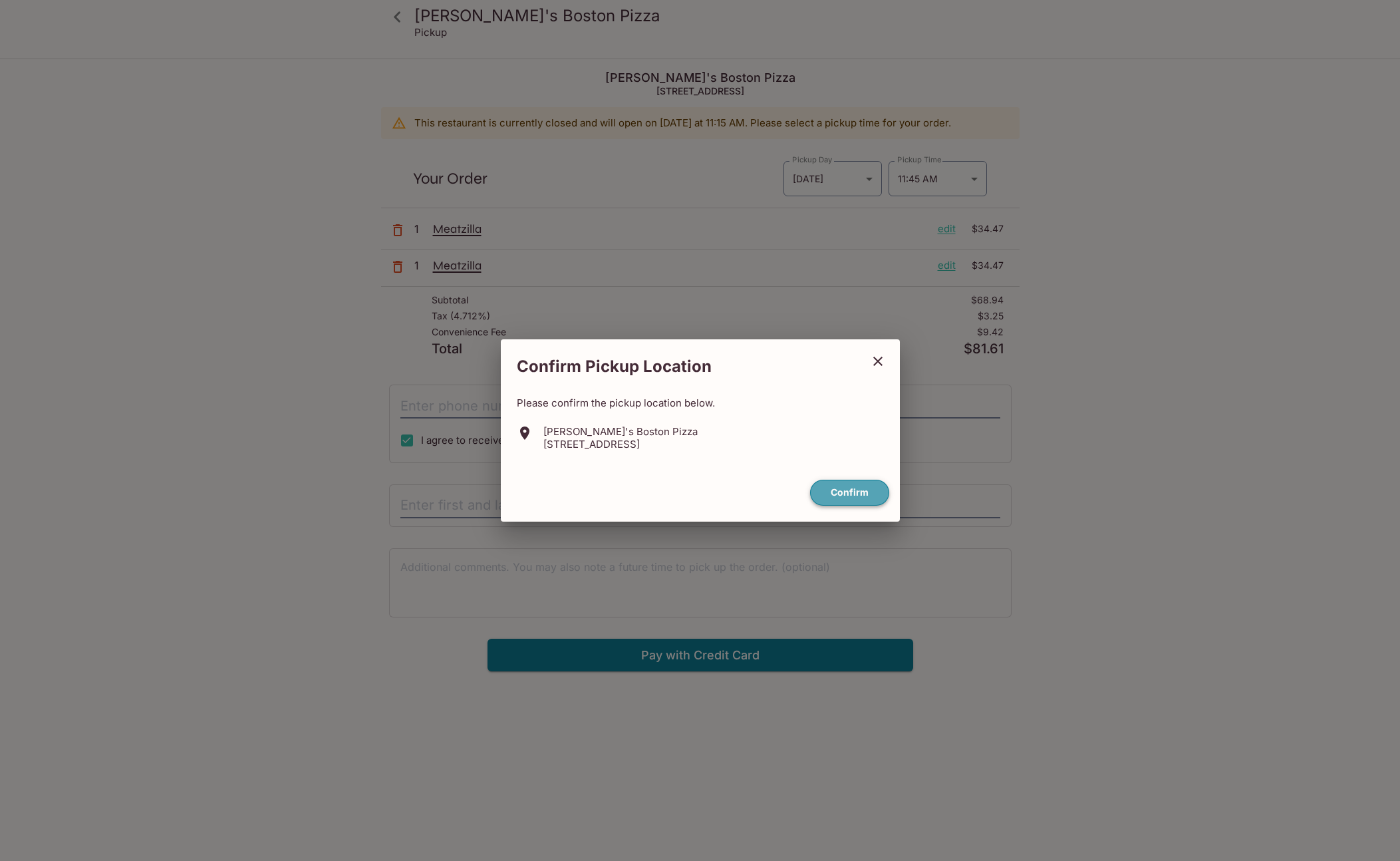
click at [871, 498] on button "Confirm" at bounding box center [849, 493] width 79 height 26
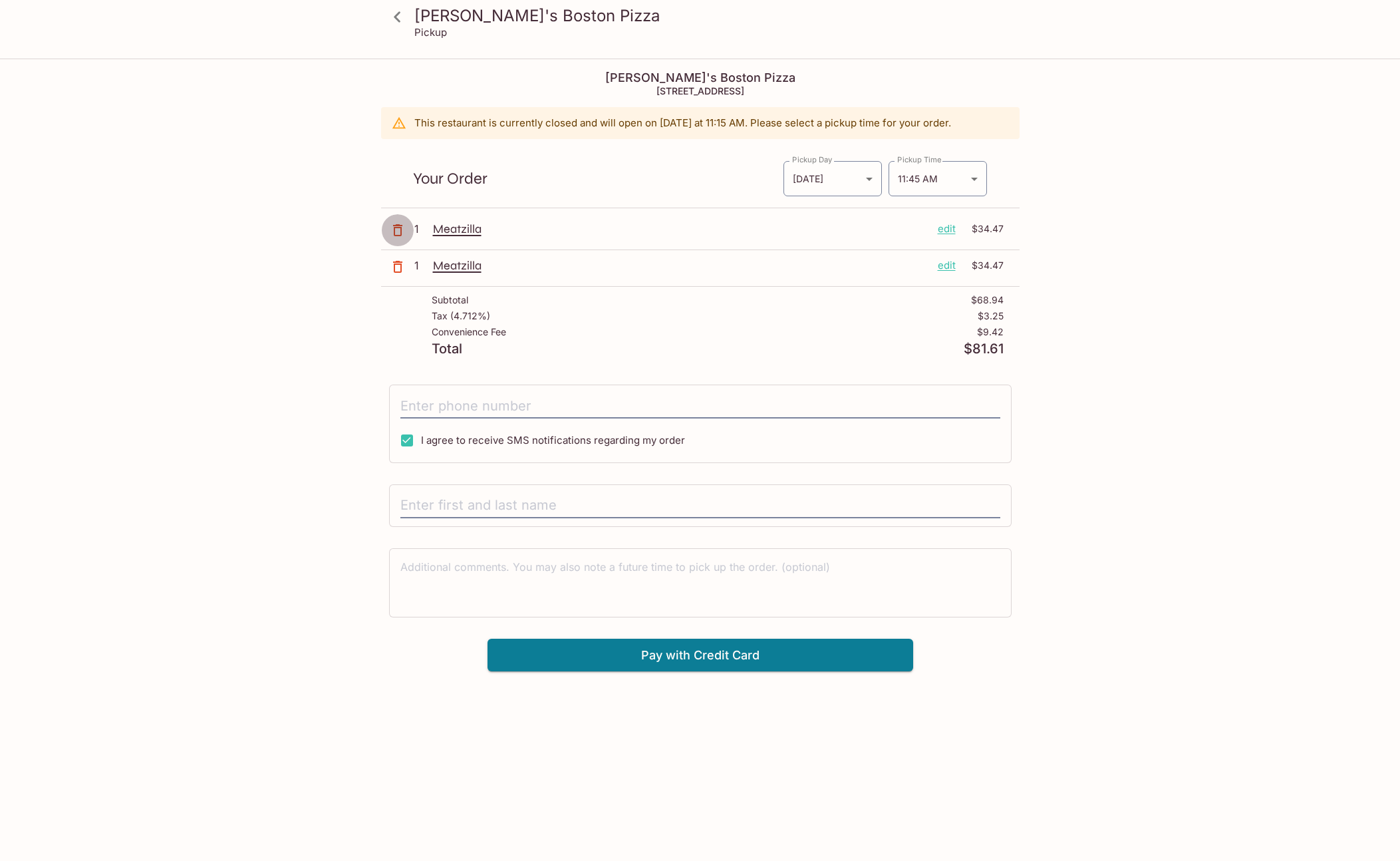
click at [406, 230] on button "button" at bounding box center [398, 230] width 33 height 33
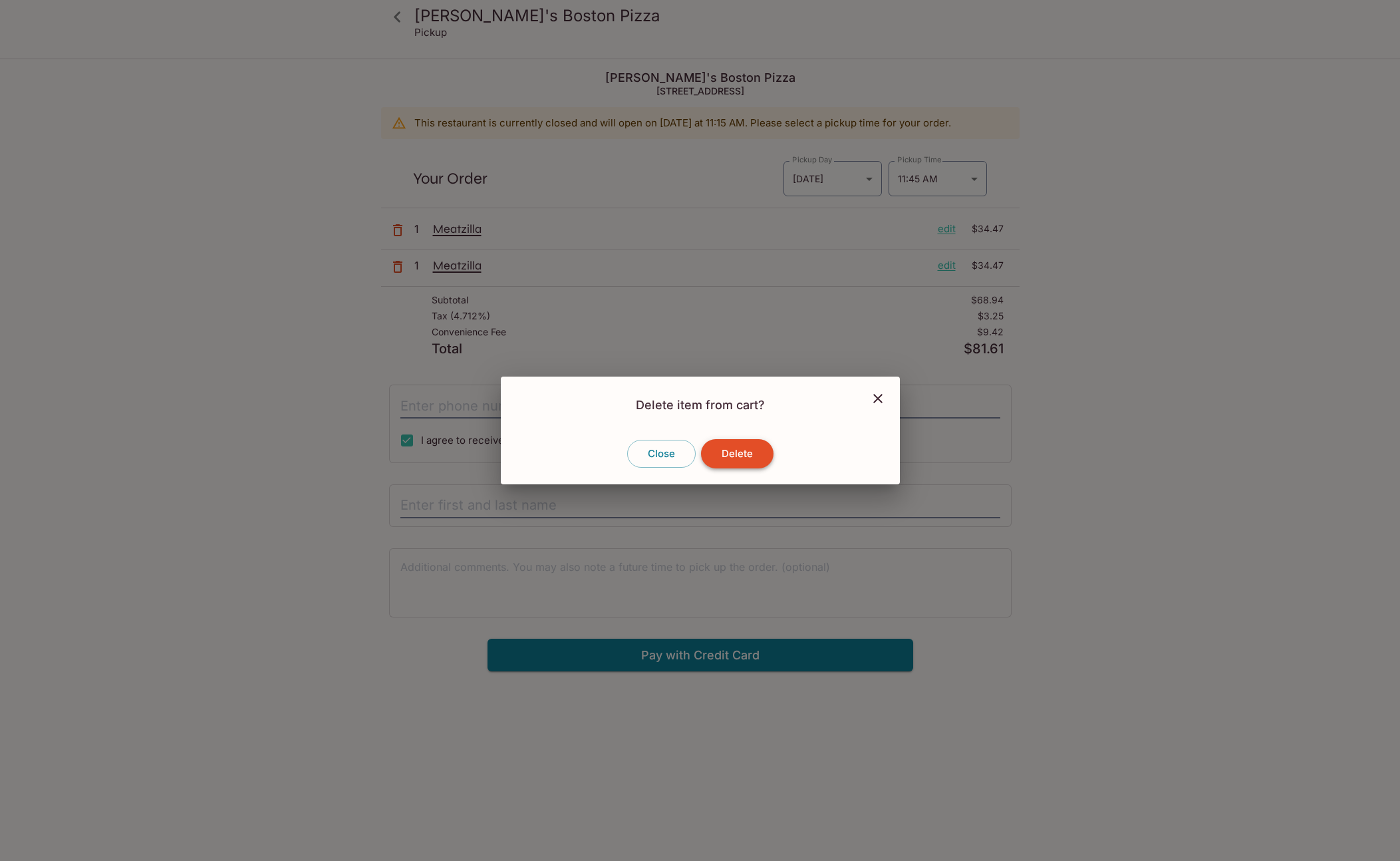
click at [731, 458] on button "Delete" at bounding box center [737, 454] width 72 height 29
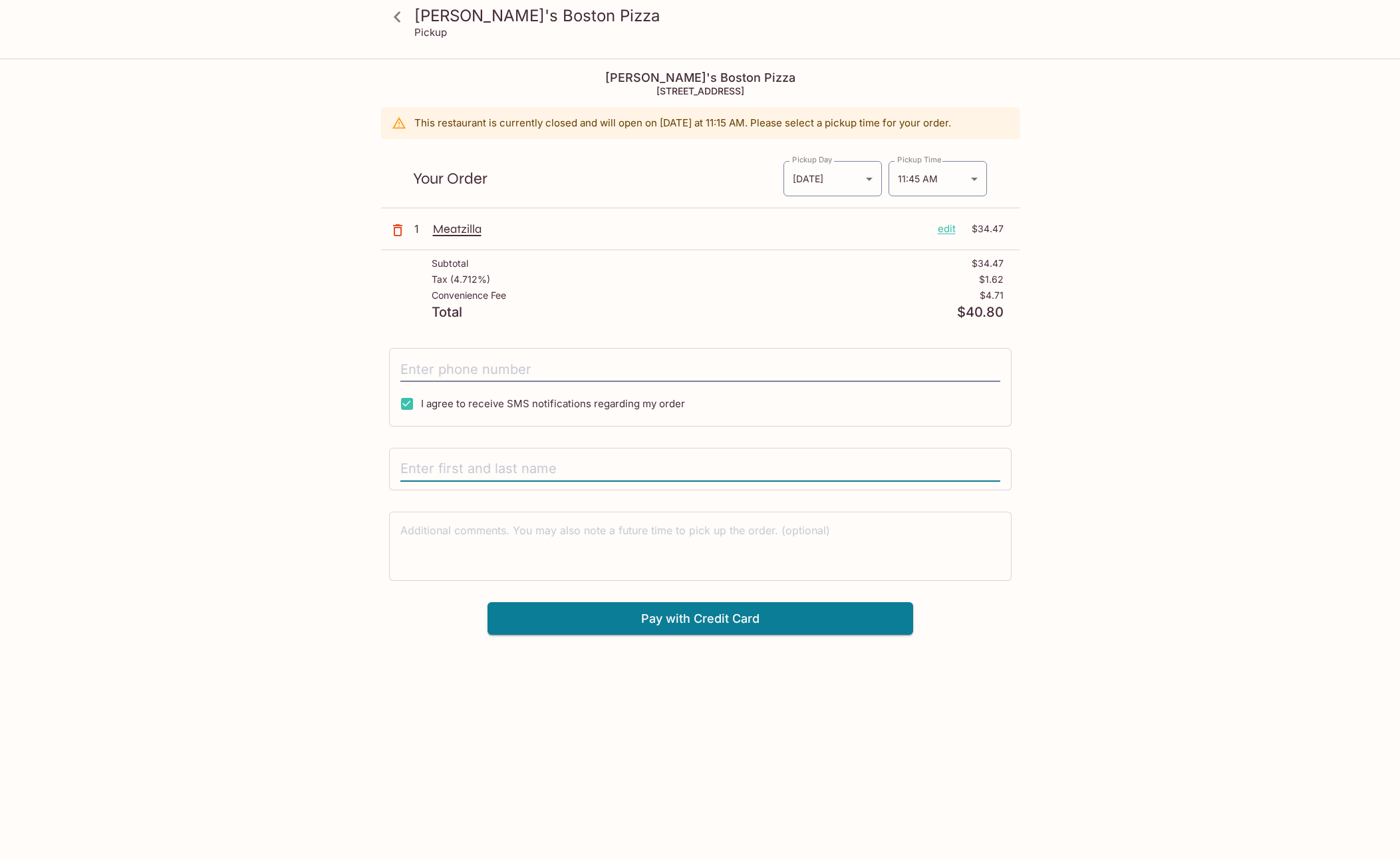
click at [730, 458] on input "text" at bounding box center [700, 469] width 600 height 26
click at [729, 466] on input "text" at bounding box center [700, 469] width 600 height 26
type input "[PERSON_NAME]"
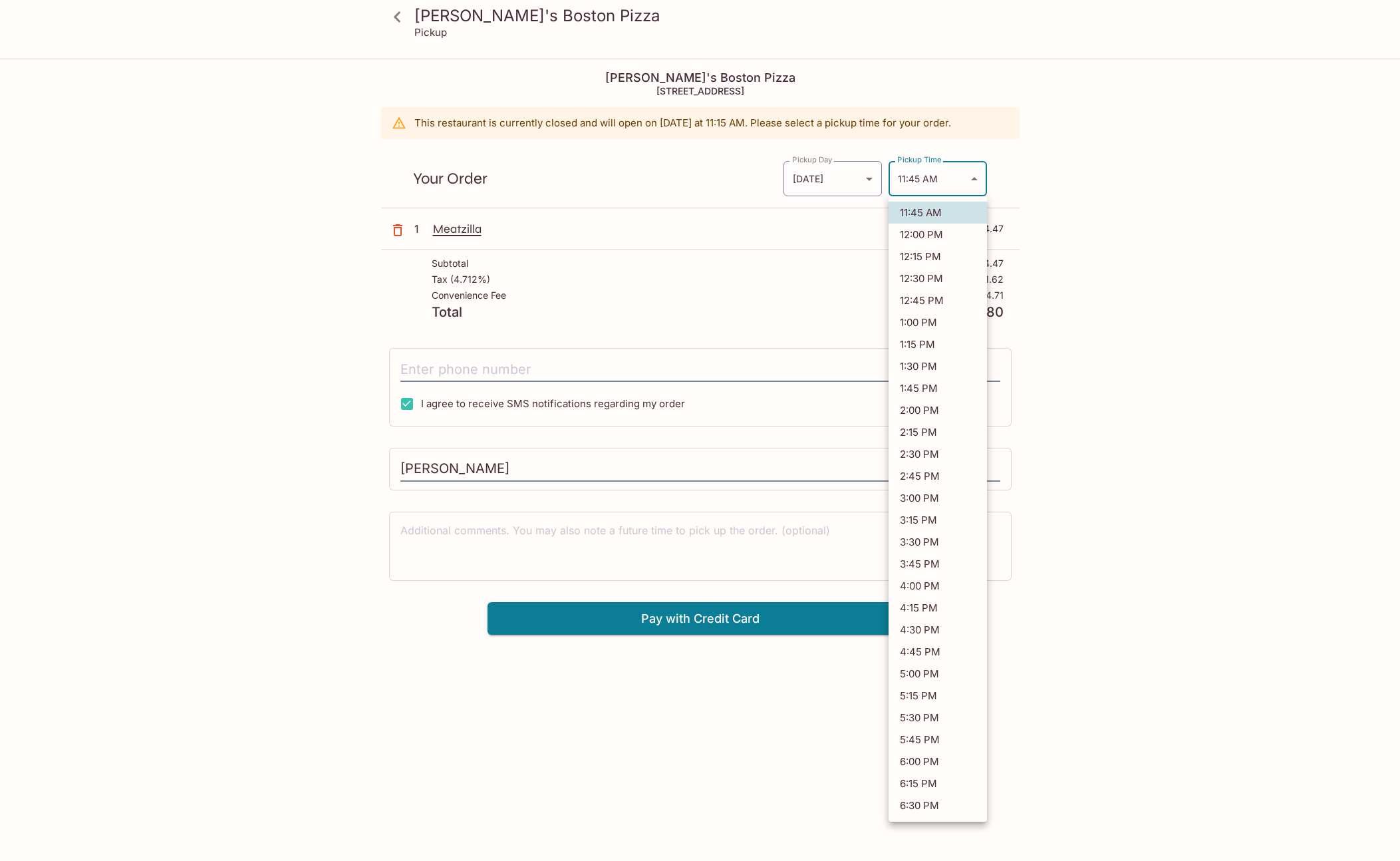
click at [930, 192] on body "[PERSON_NAME]'s Boston Pizza Pickup [PERSON_NAME]'s Boston Pizza [STREET_ADDRES…" at bounding box center [700, 490] width 1400 height 861
drag, startPoint x: 730, startPoint y: 532, endPoint x: 731, endPoint y: 554, distance: 22.0
click at [730, 534] on div at bounding box center [700, 430] width 1400 height 861
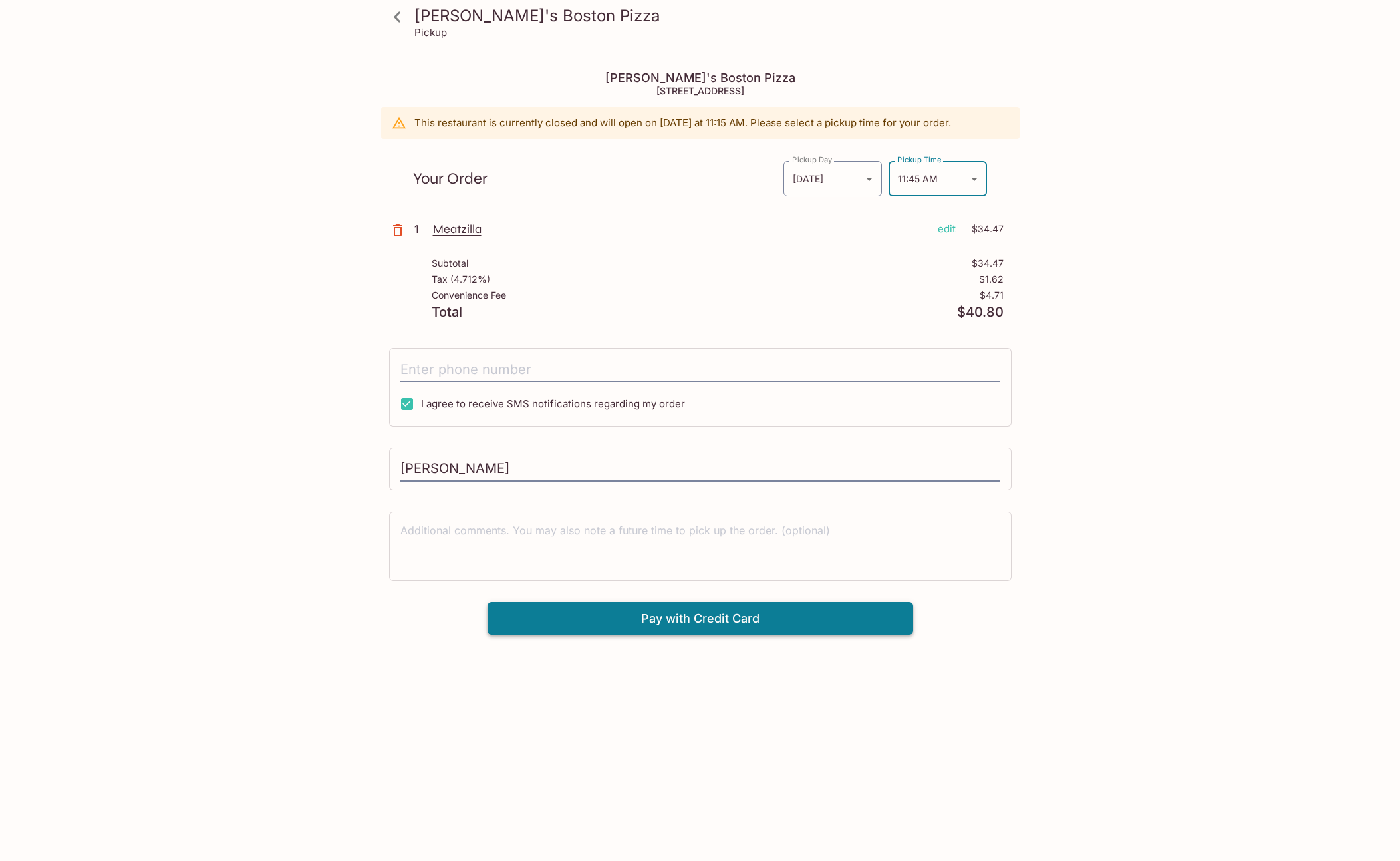
click at [729, 606] on button "Pay with Credit Card" at bounding box center [700, 618] width 426 height 33
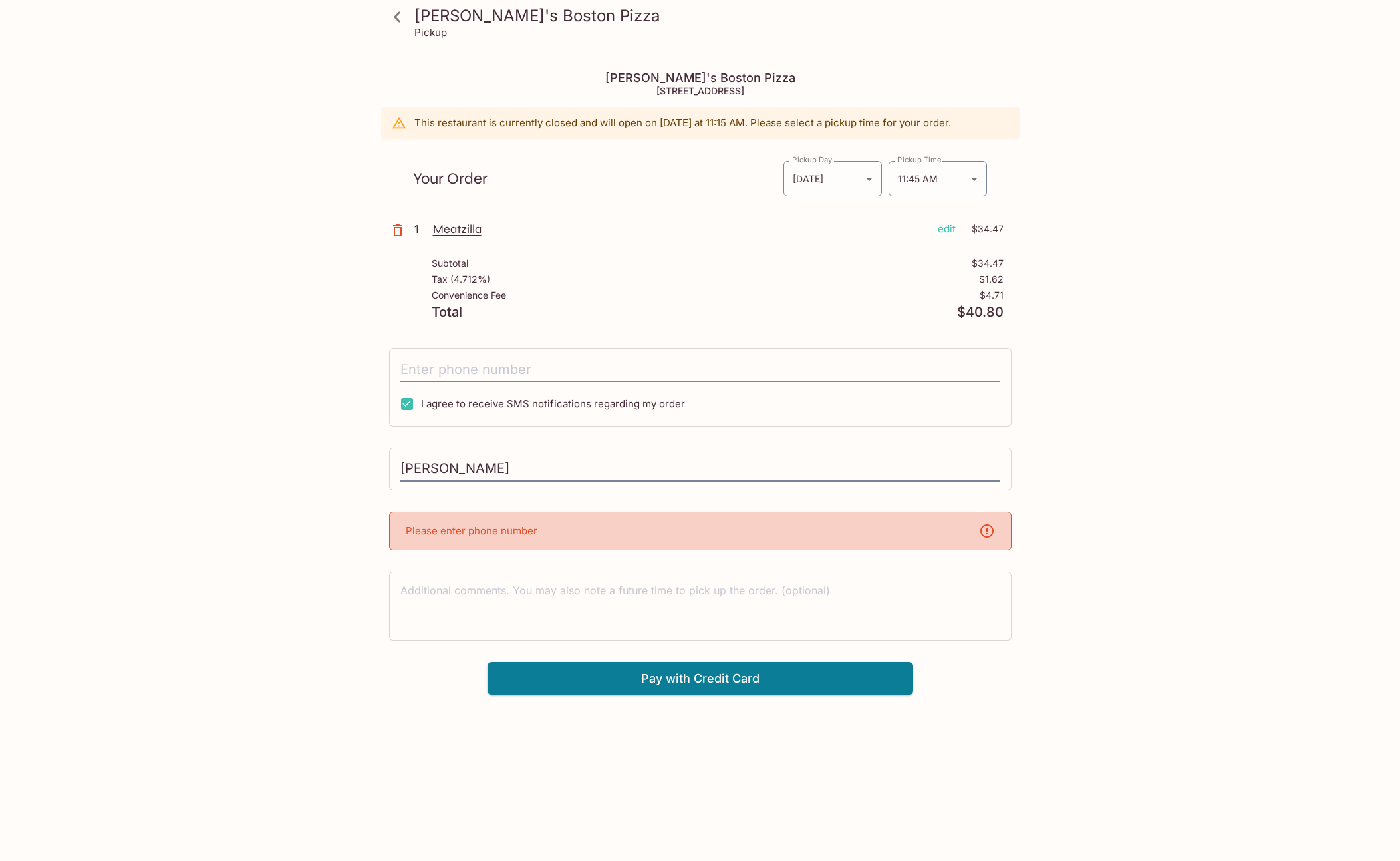
click at [628, 518] on div "Please enter phone number" at bounding box center [700, 531] width 622 height 39
click at [512, 366] on input "tel" at bounding box center [700, 369] width 600 height 26
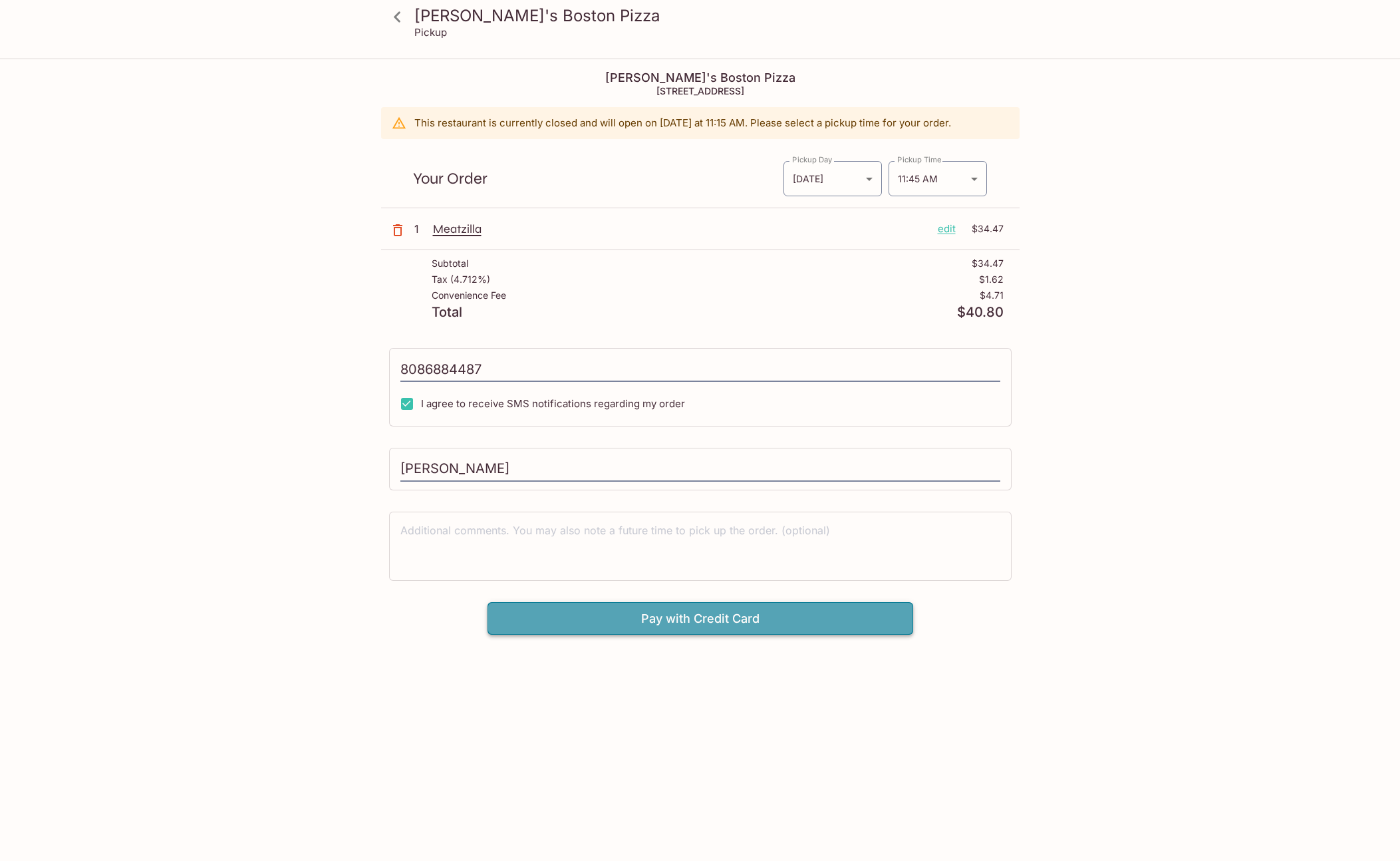
click at [656, 615] on button "Pay with Credit Card" at bounding box center [700, 618] width 426 height 33
type input "[PHONE_NUMBER]"
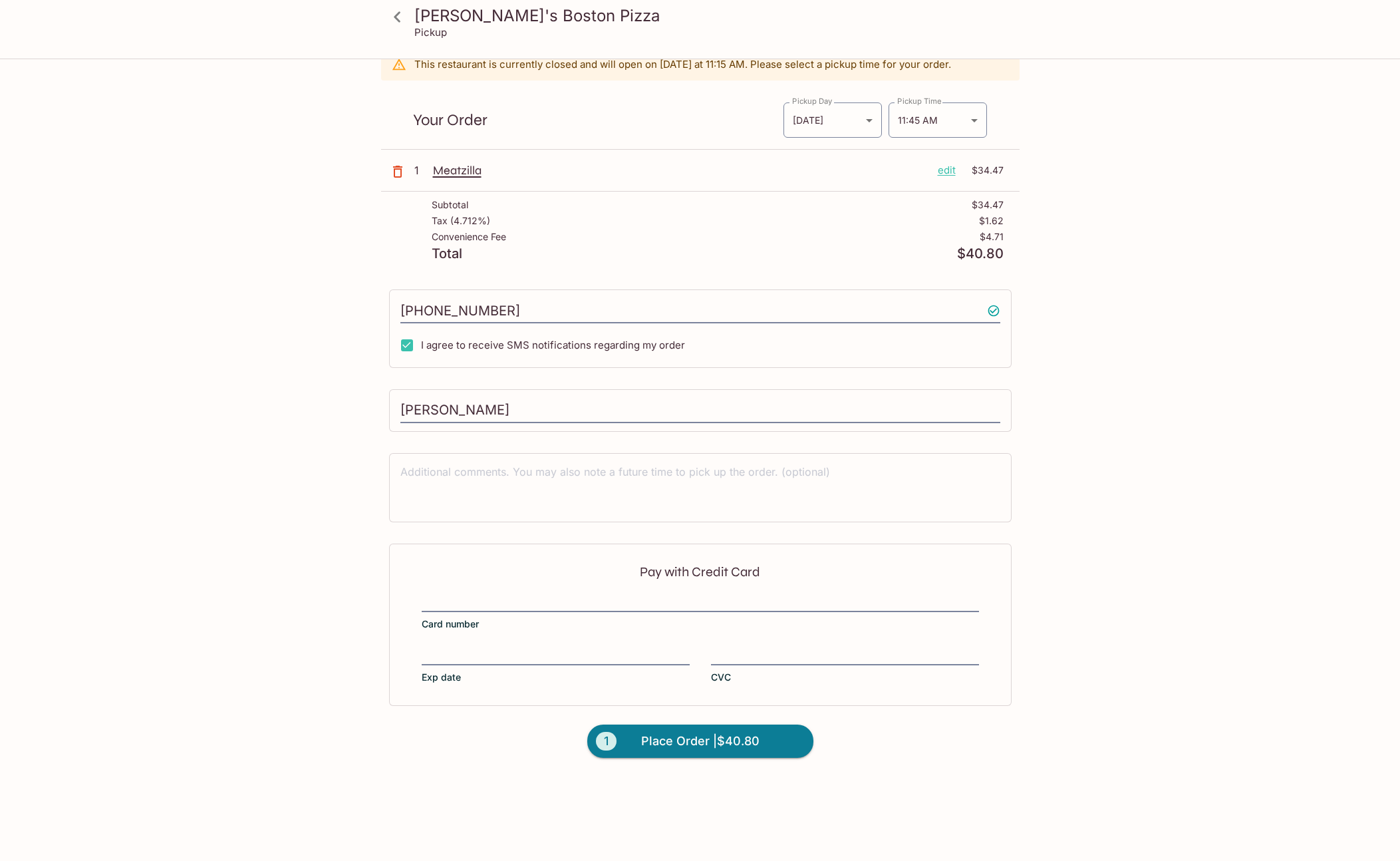
scroll to position [60, 0]
click at [540, 645] on div at bounding box center [556, 654] width 268 height 19
click at [540, 646] on input "Exp date" at bounding box center [556, 646] width 268 height 1
click at [531, 667] on label "Exp date" at bounding box center [556, 664] width 268 height 37
click at [531, 647] on input "Exp date" at bounding box center [556, 646] width 268 height 1
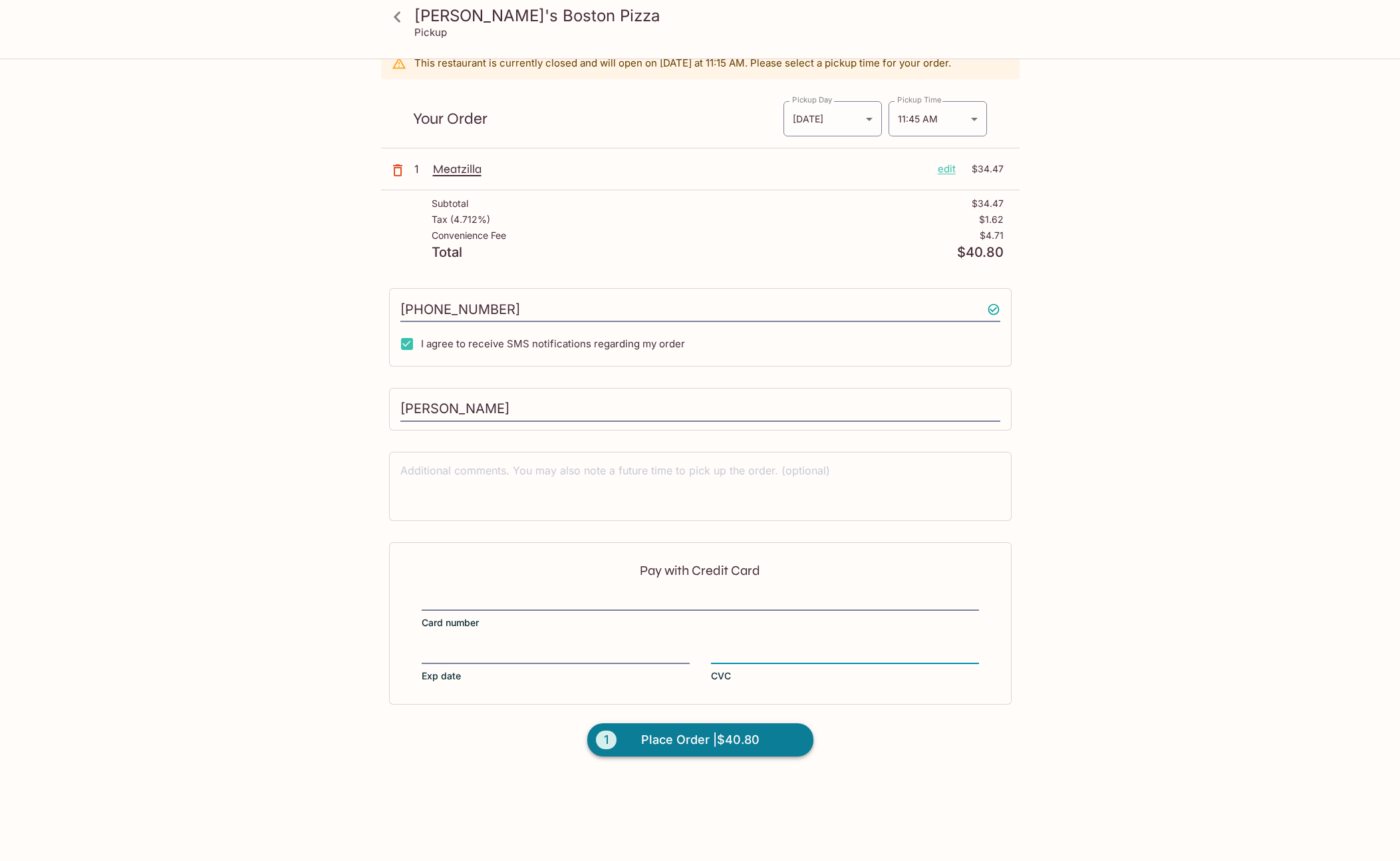
click at [754, 742] on span "Place Order | $40.80" at bounding box center [700, 740] width 119 height 21
